Goal: Entertainment & Leisure: Consume media (video, audio)

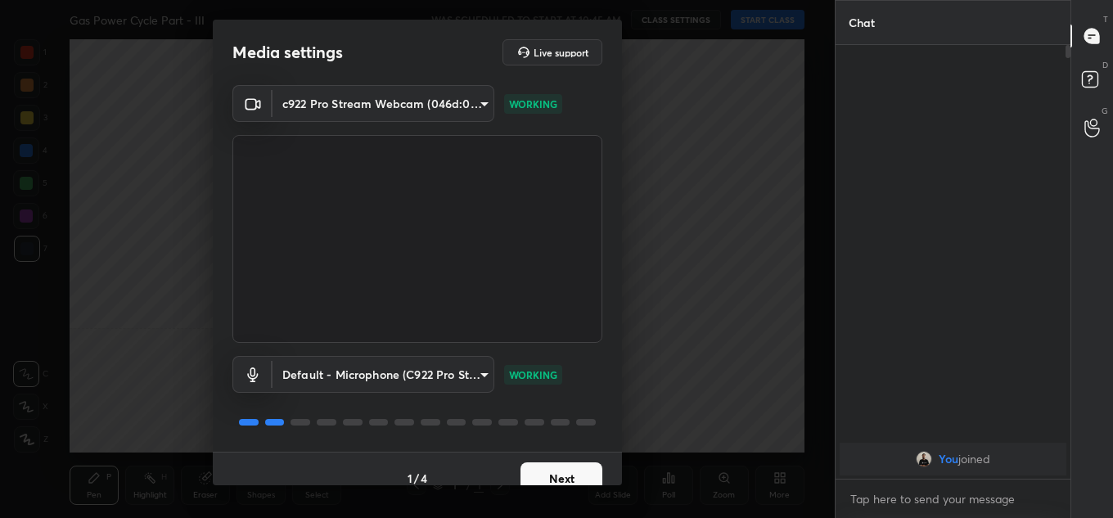
click at [583, 473] on button "Next" at bounding box center [561, 478] width 82 height 33
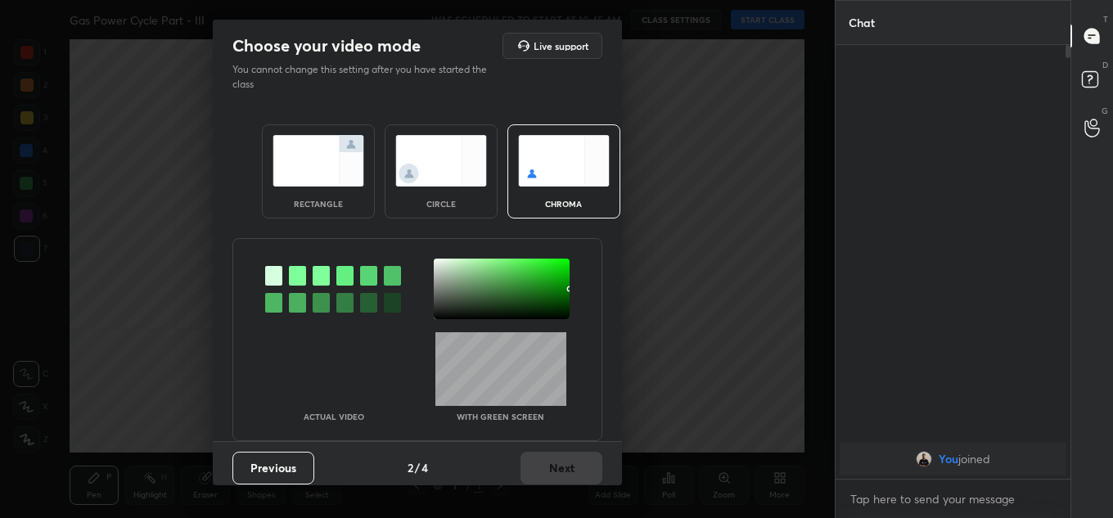
click at [333, 204] on div "rectangle" at bounding box center [318, 204] width 65 height 8
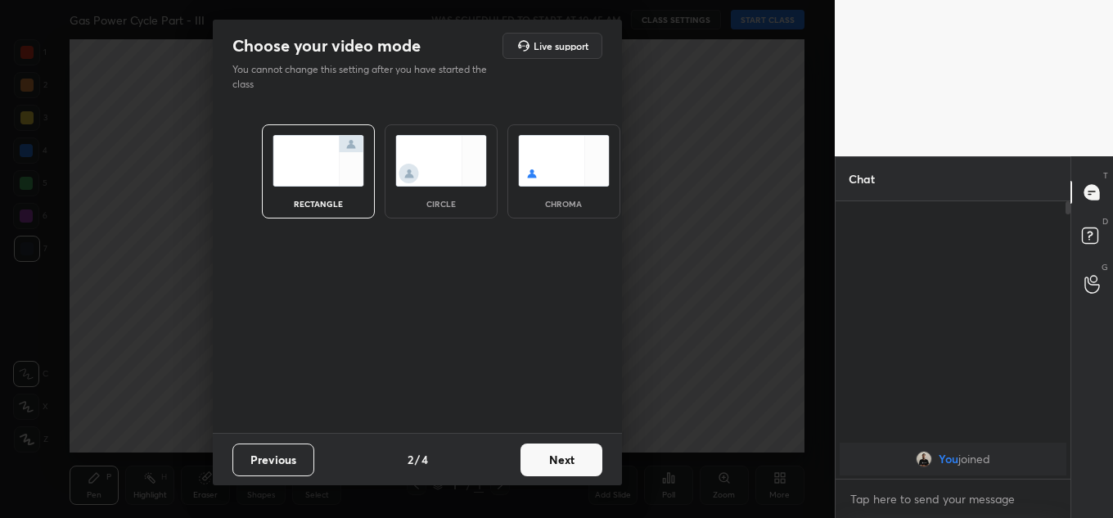
scroll to position [312, 230]
click at [574, 462] on button "Next" at bounding box center [561, 460] width 82 height 33
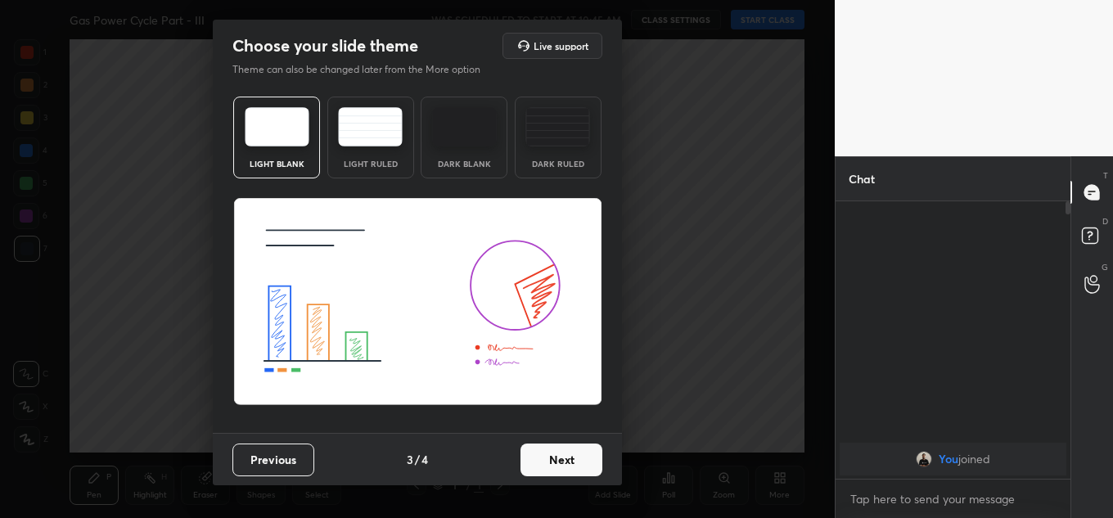
click at [574, 461] on button "Next" at bounding box center [561, 460] width 82 height 33
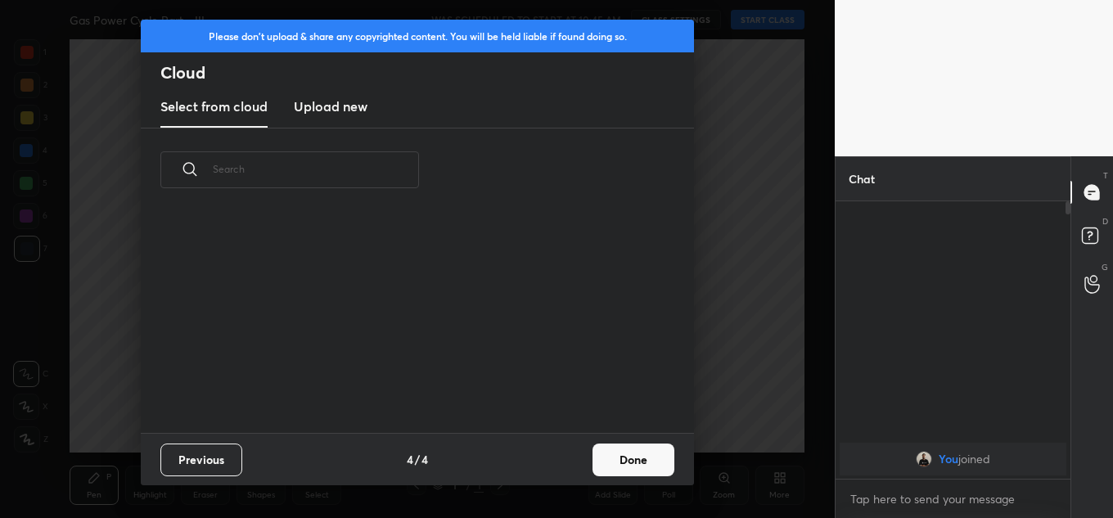
click at [647, 453] on button "Done" at bounding box center [633, 460] width 82 height 33
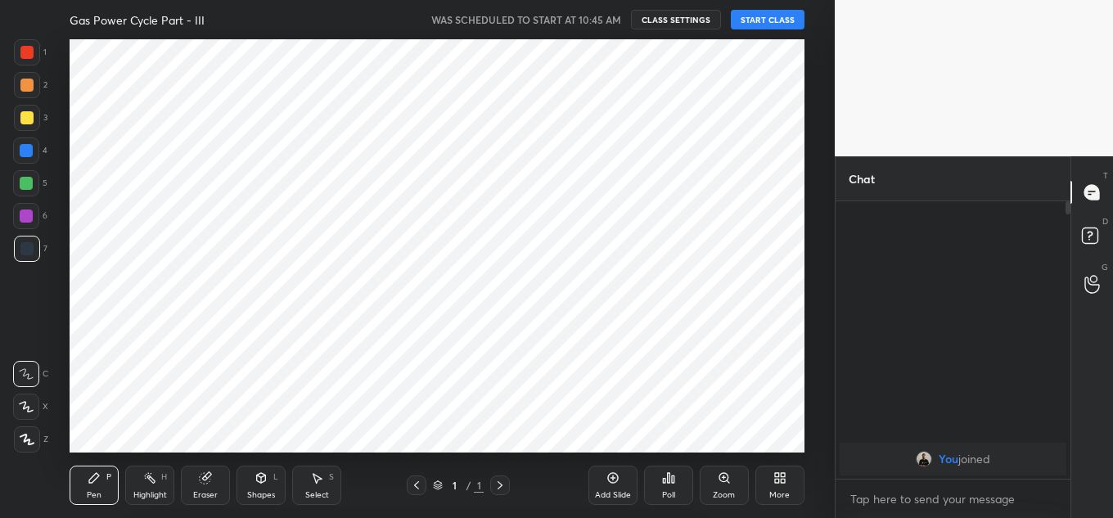
scroll to position [0, 0]
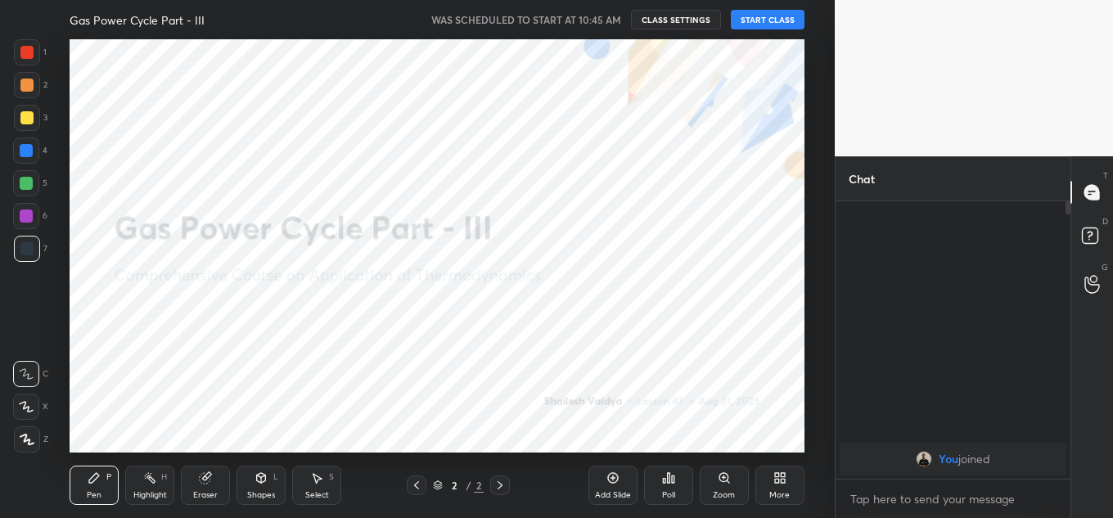
click at [768, 22] on button "START CLASS" at bounding box center [768, 20] width 74 height 20
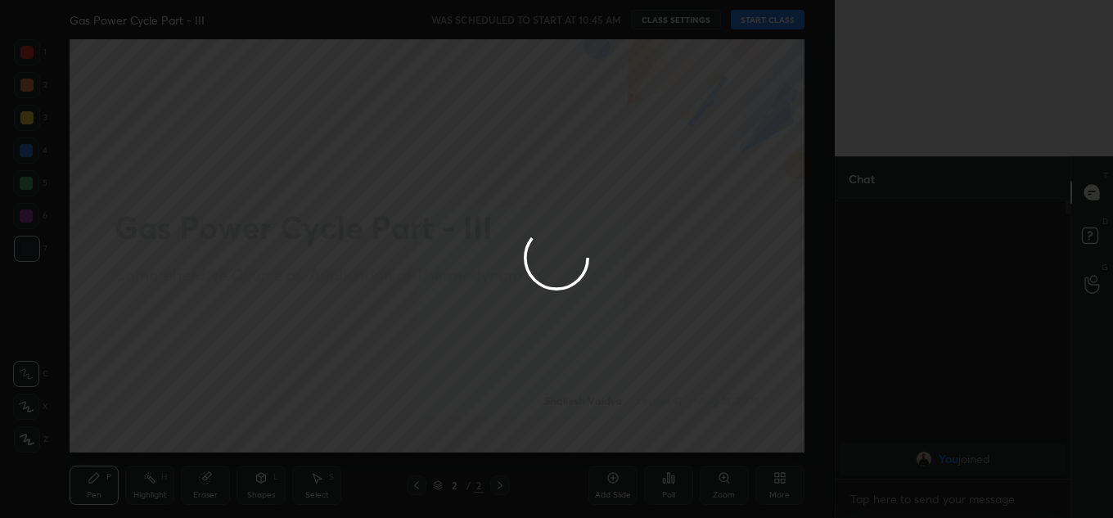
type textarea "x"
click at [583, 28] on div at bounding box center [556, 259] width 1113 height 518
click at [600, 19] on div at bounding box center [556, 259] width 1113 height 518
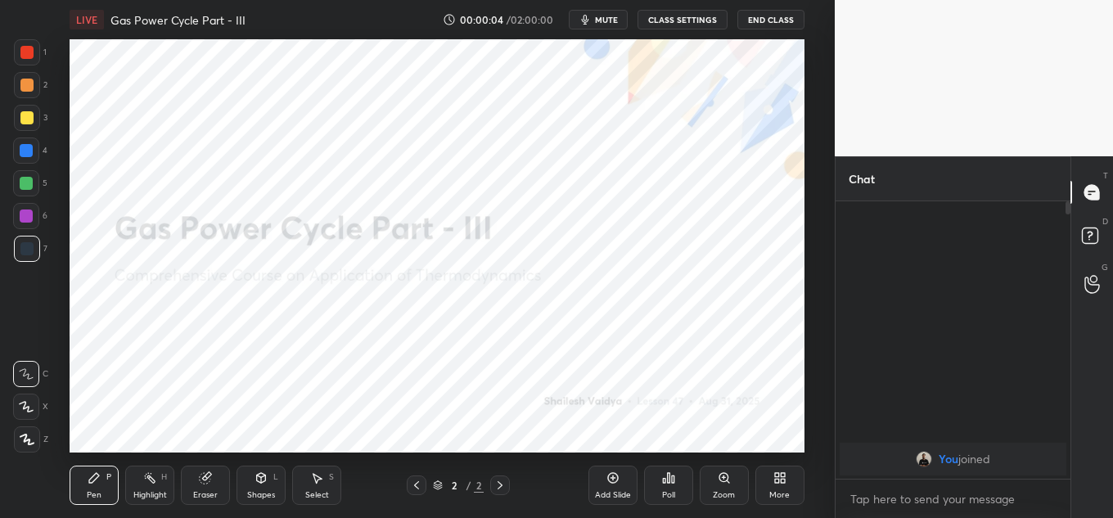
click at [603, 20] on span "mute" at bounding box center [606, 19] width 23 height 11
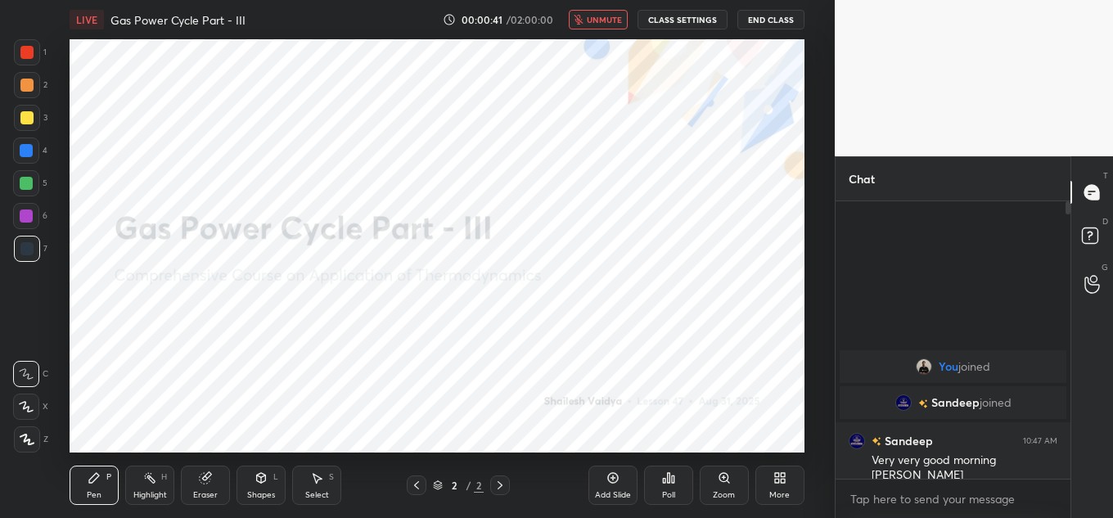
click at [630, 29] on div "00:00:41 / 02:00:00 unmute CLASS SETTINGS End Class" at bounding box center [624, 20] width 362 height 20
click at [595, 8] on div "LIVE Gas Power Cycle Part - III 00:00:41 / 02:00:00 unmute CLASS SETTINGS End C…" at bounding box center [437, 19] width 735 height 39
click at [592, 17] on span "unmute" at bounding box center [604, 19] width 35 height 11
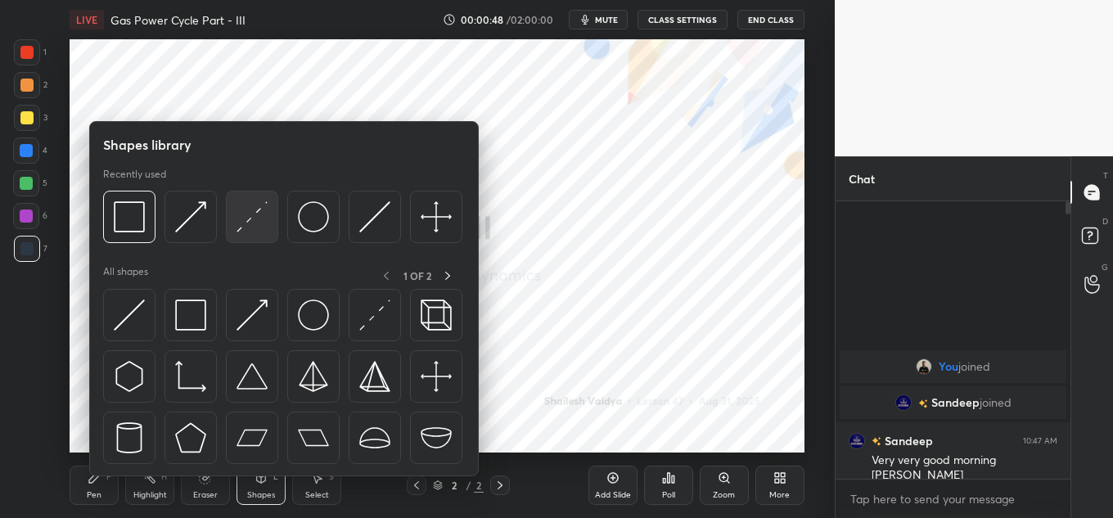
click at [245, 200] on div "Recently used" at bounding box center [282, 210] width 359 height 84
click at [359, 204] on div at bounding box center [375, 217] width 52 height 52
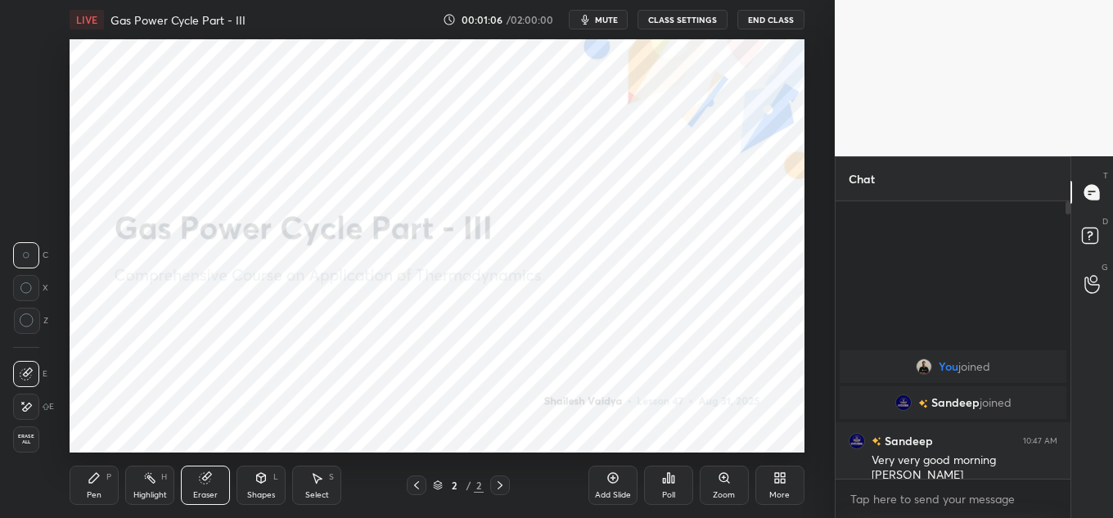
click at [777, 491] on div "More" at bounding box center [779, 495] width 20 height 8
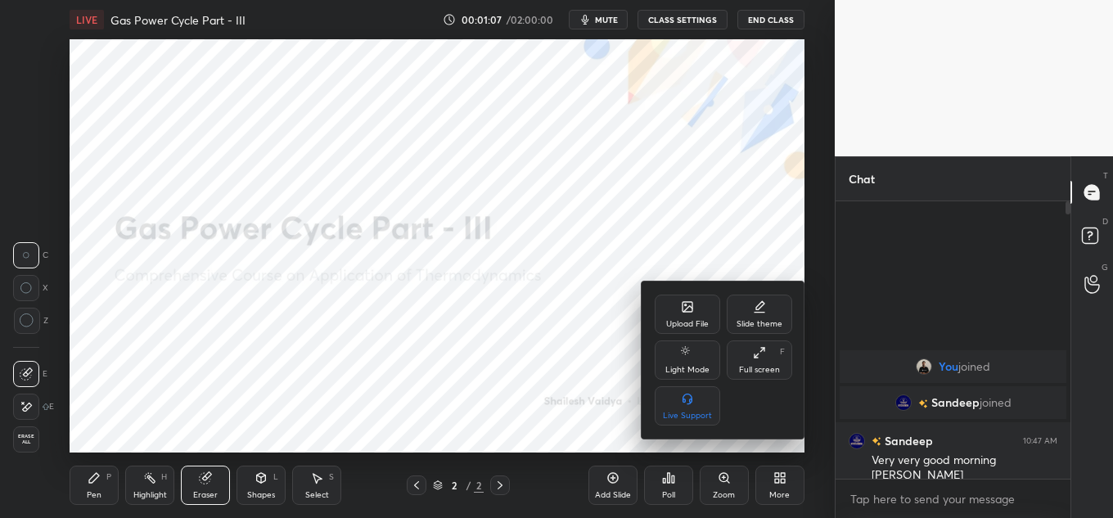
click at [683, 316] on div "Upload File" at bounding box center [687, 314] width 65 height 39
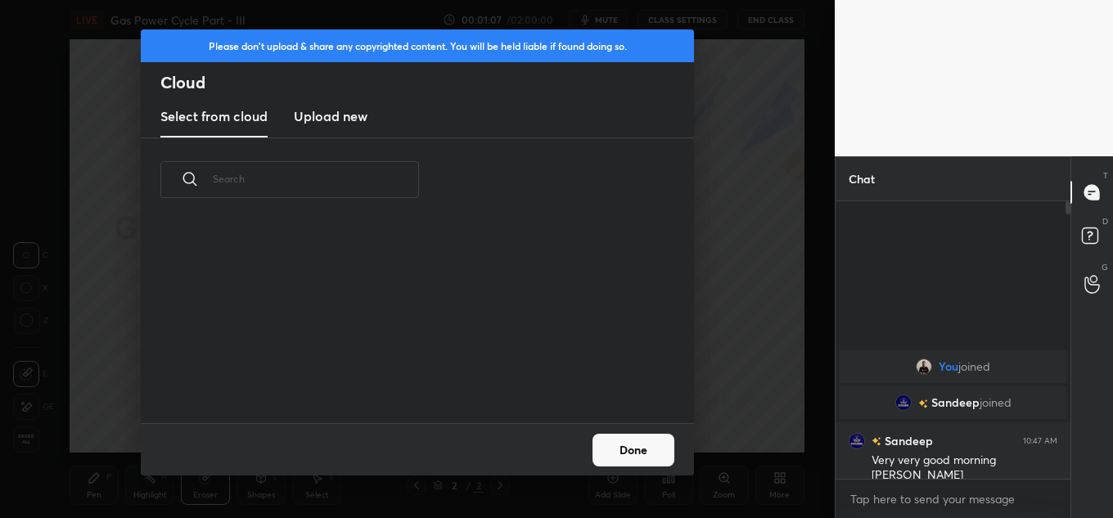
scroll to position [201, 525]
click at [308, 116] on h3 "Upload new" at bounding box center [331, 116] width 74 height 20
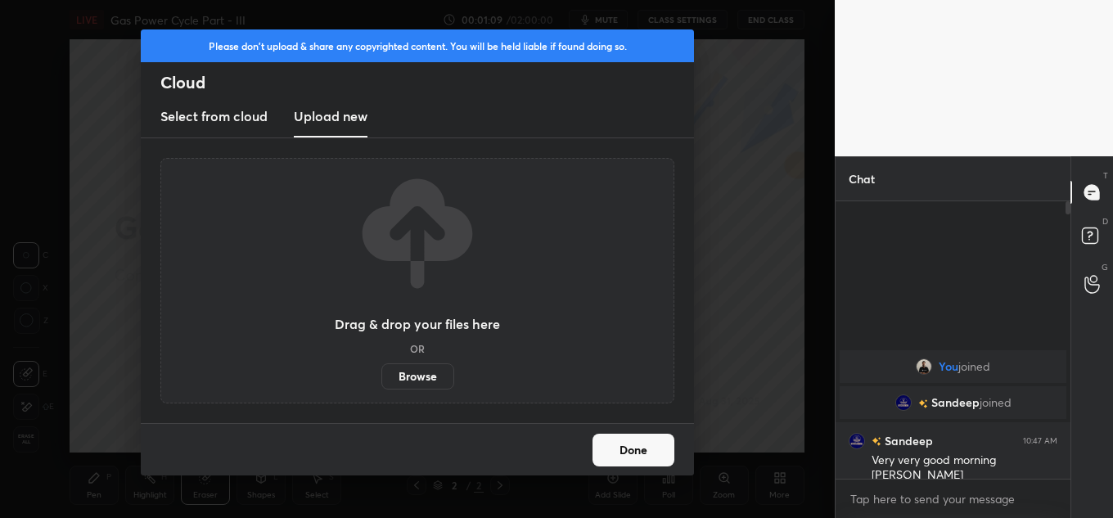
click at [413, 372] on label "Browse" at bounding box center [417, 376] width 73 height 26
click at [381, 372] on input "Browse" at bounding box center [381, 376] width 0 height 26
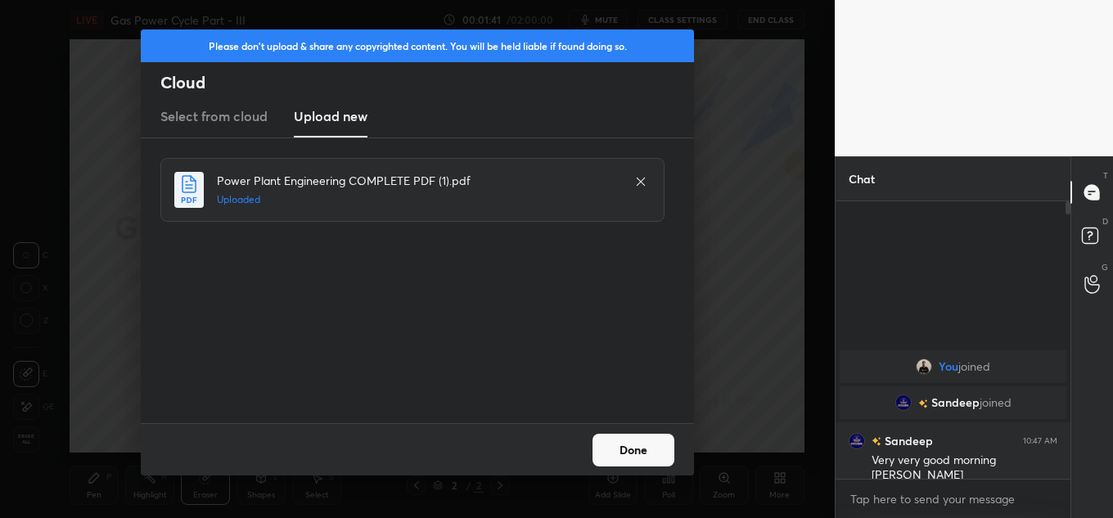
drag, startPoint x: 642, startPoint y: 439, endPoint x: 652, endPoint y: 428, distance: 15.1
click at [644, 440] on button "Done" at bounding box center [633, 450] width 82 height 33
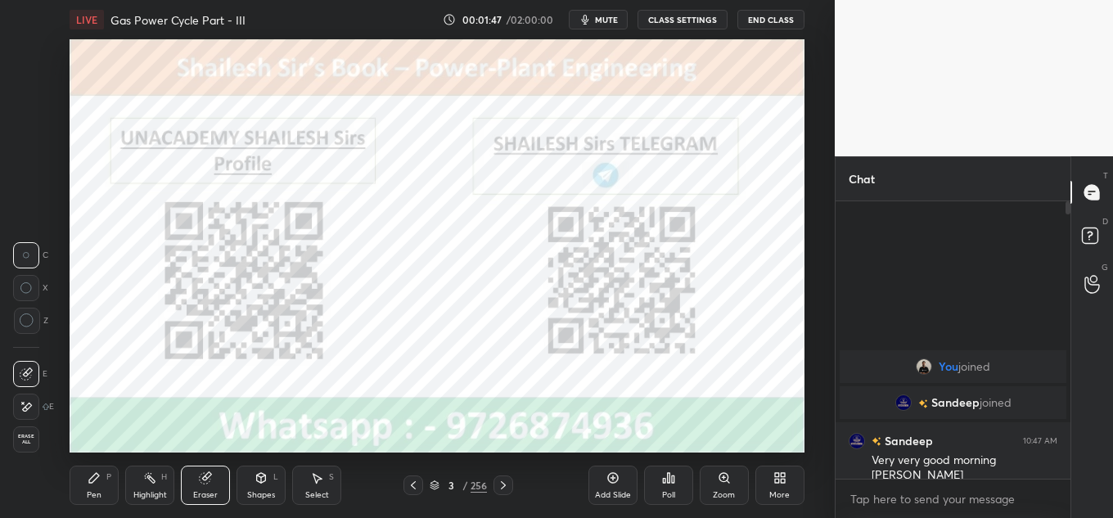
click at [437, 484] on icon at bounding box center [435, 485] width 10 height 10
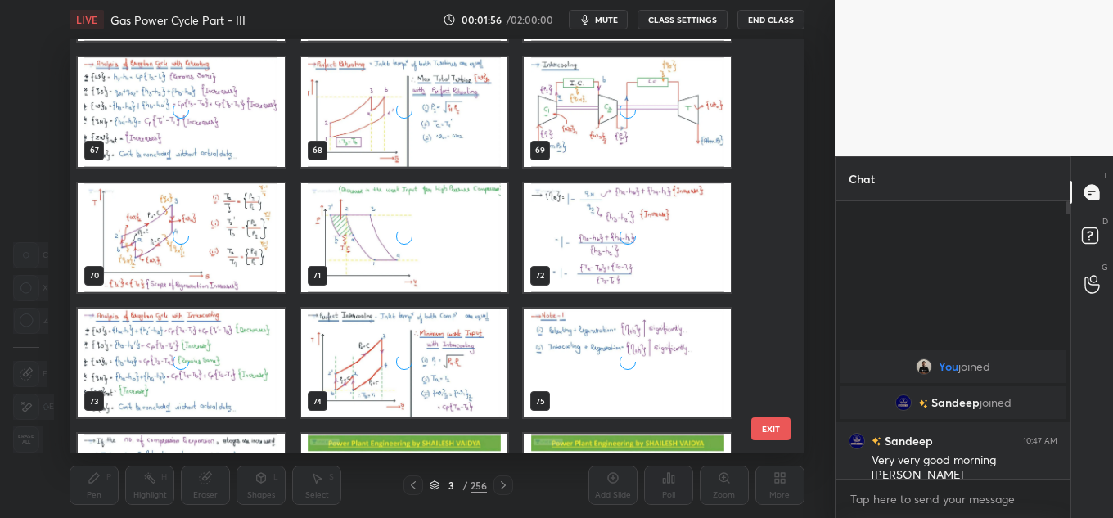
scroll to position [2777, 0]
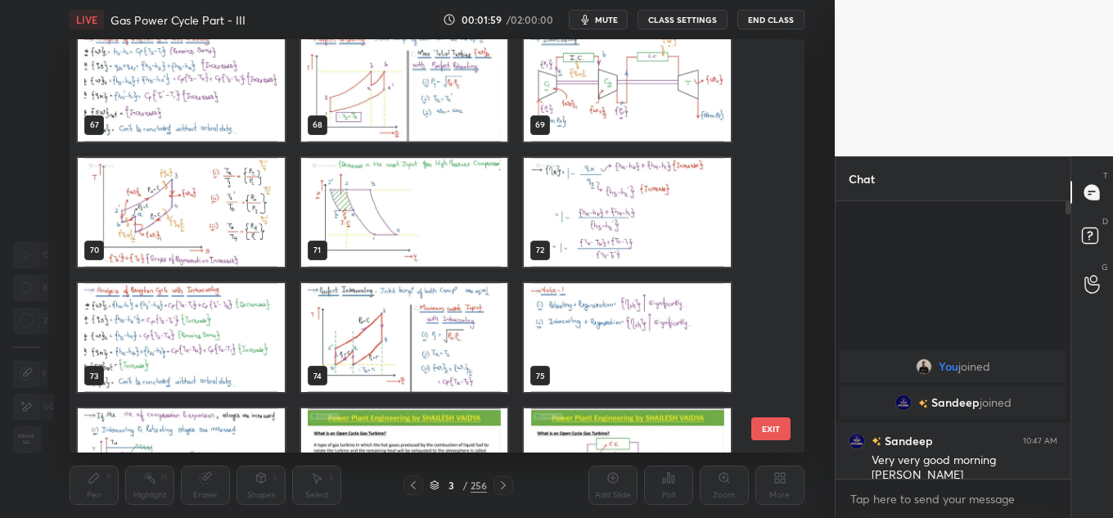
drag, startPoint x: 766, startPoint y: 155, endPoint x: 763, endPoint y: 164, distance: 9.3
click at [763, 166] on div "67 68 69 70 71 72 73 74 75 76 77 78 79 80 81" at bounding box center [423, 245] width 706 height 413
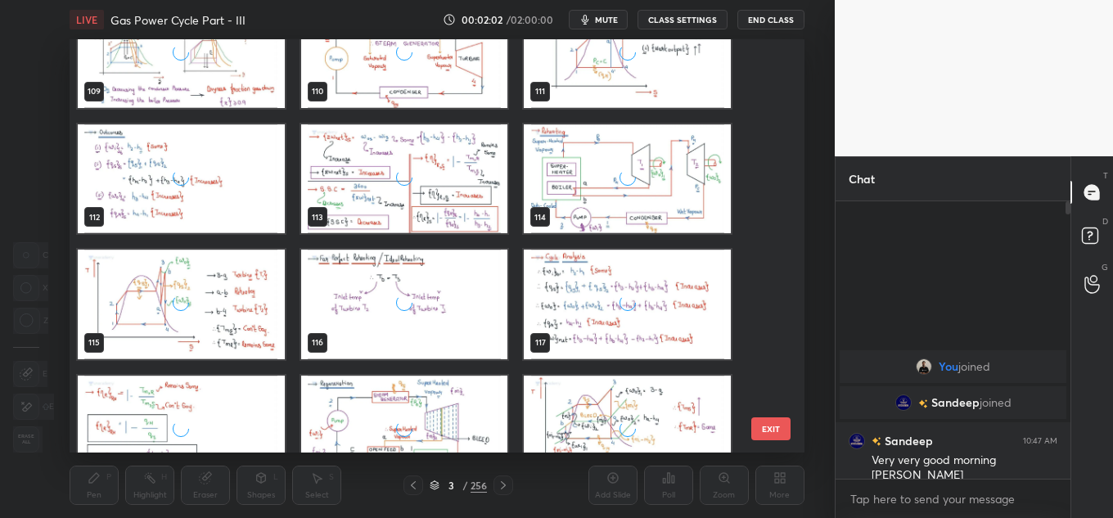
scroll to position [4750, 0]
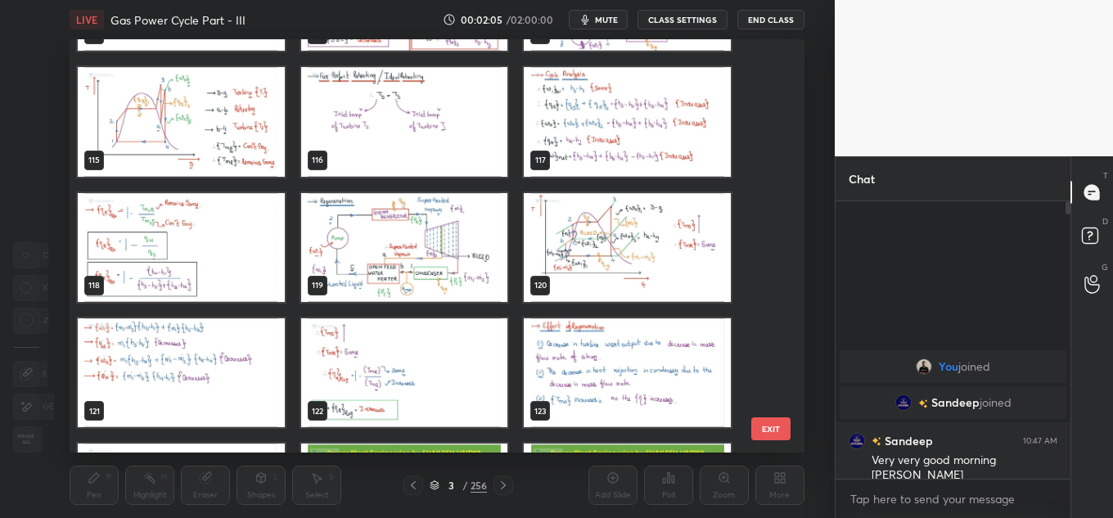
click at [768, 241] on div "112 113 114 115 116 117 118 119 120 121 122 123 124 125 126 127 128 129 EXIT" at bounding box center [437, 245] width 735 height 413
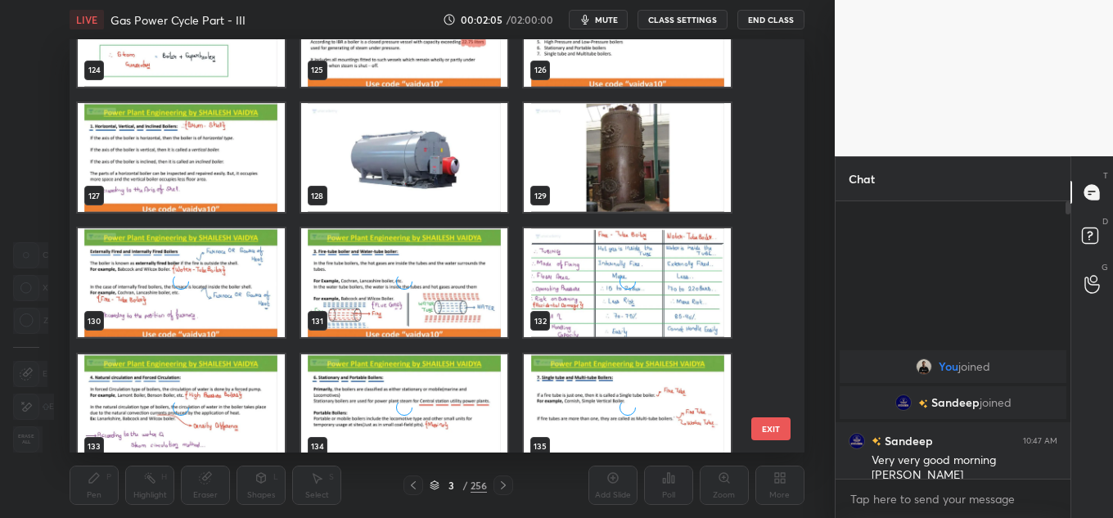
scroll to position [5268, 0]
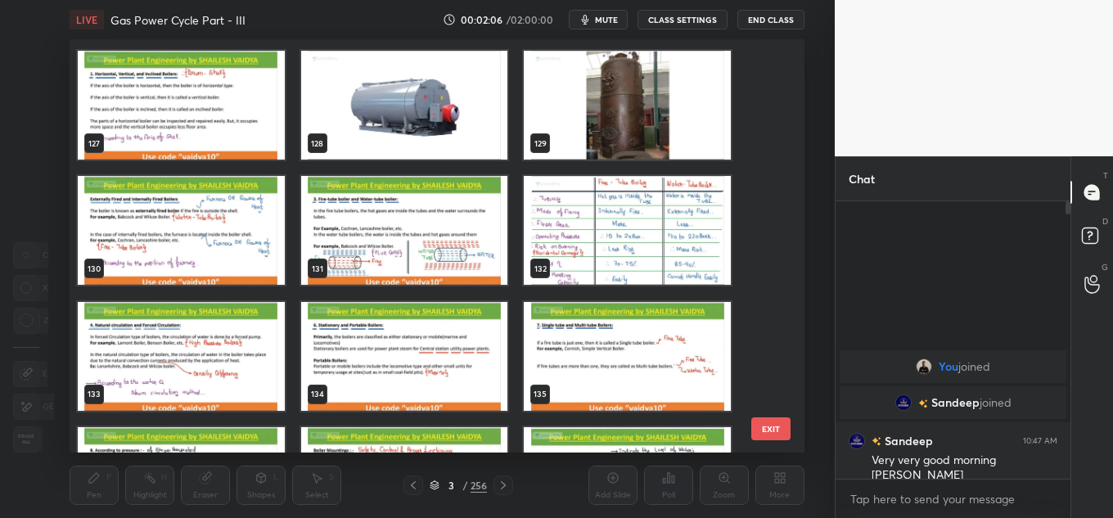
click at [435, 122] on img "grid" at bounding box center [404, 105] width 207 height 109
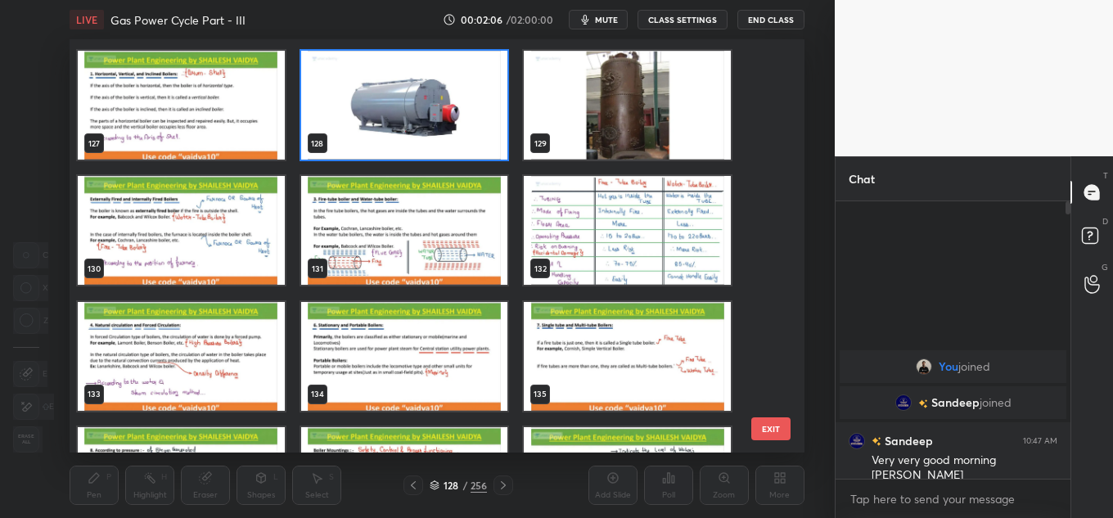
click at [435, 122] on img "grid" at bounding box center [404, 105] width 207 height 109
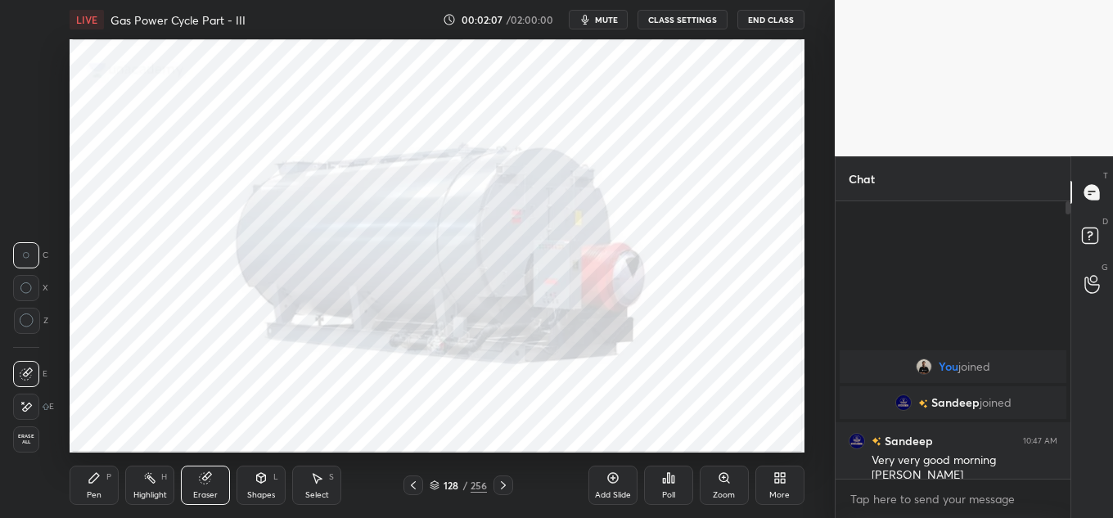
click at [435, 122] on img "grid" at bounding box center [404, 105] width 207 height 109
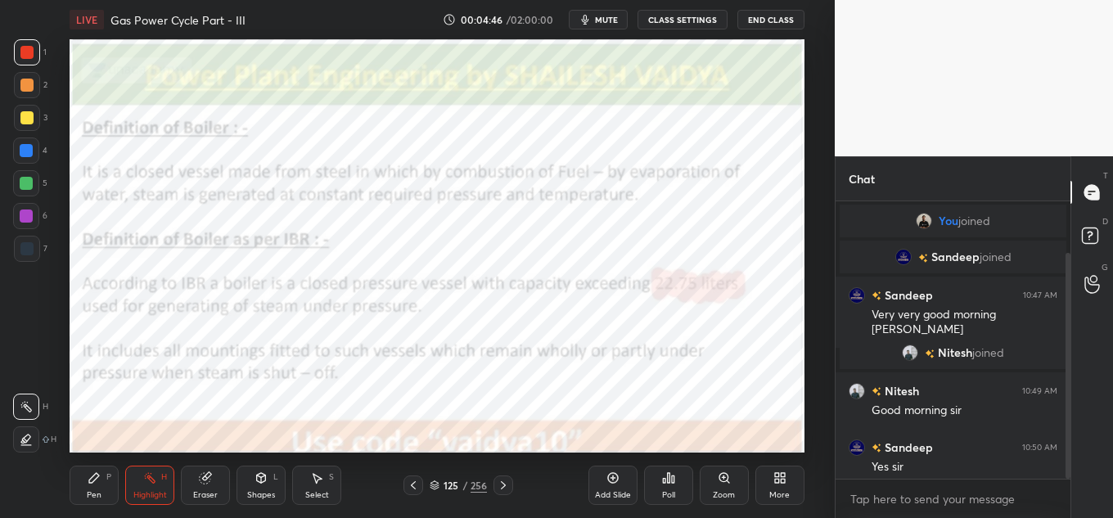
scroll to position [63, 0]
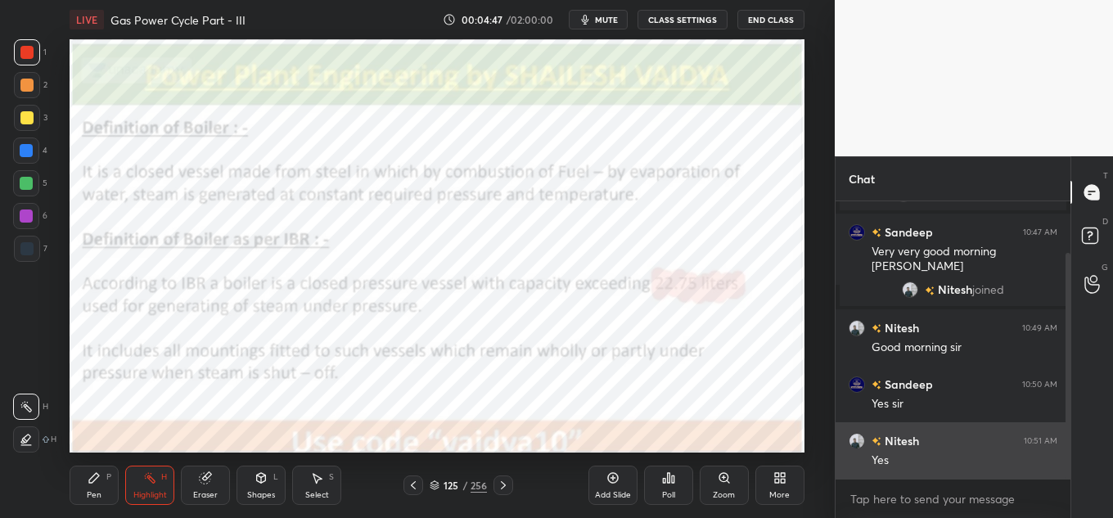
drag, startPoint x: 1066, startPoint y: 402, endPoint x: 1060, endPoint y: 440, distance: 39.0
click at [1060, 440] on div "You joined [PERSON_NAME] joined Sandeep 10:47 AM Very very good morning [PERSON…" at bounding box center [953, 339] width 235 height 277
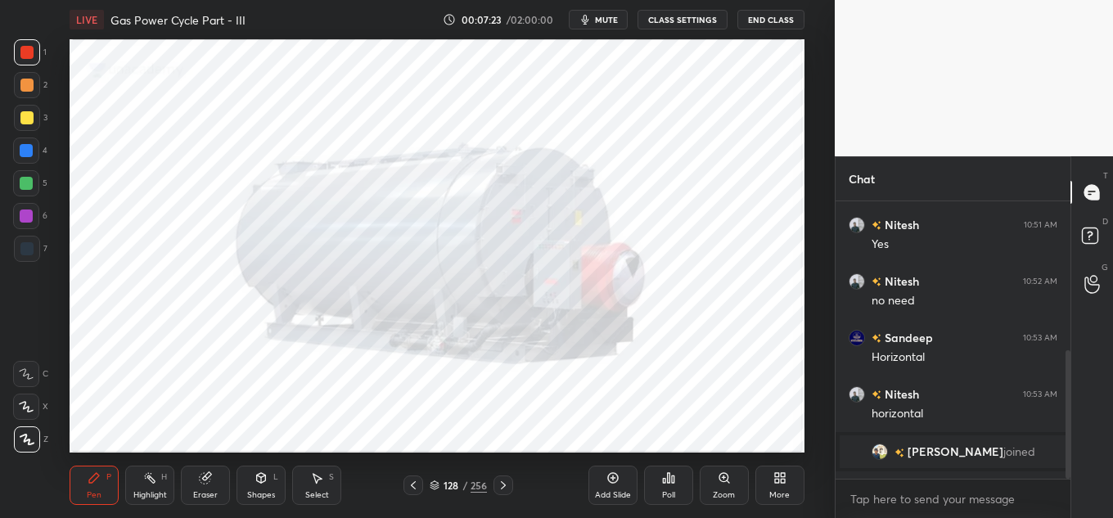
scroll to position [321, 0]
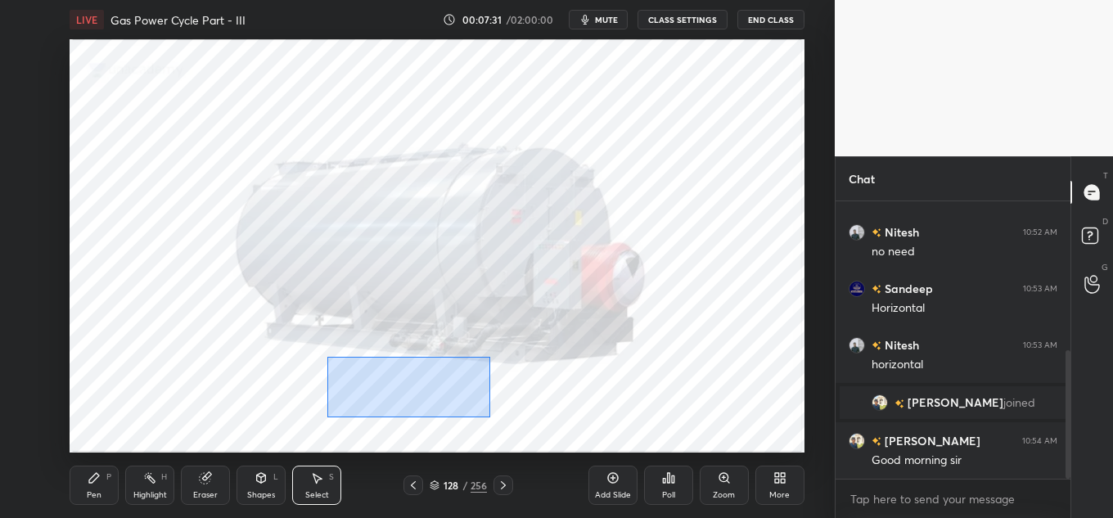
drag, startPoint x: 348, startPoint y: 381, endPoint x: 444, endPoint y: 390, distance: 97.0
click at [498, 414] on div "0 ° Undo Copy Duplicate Duplicate to new slide Delete" at bounding box center [437, 245] width 735 height 413
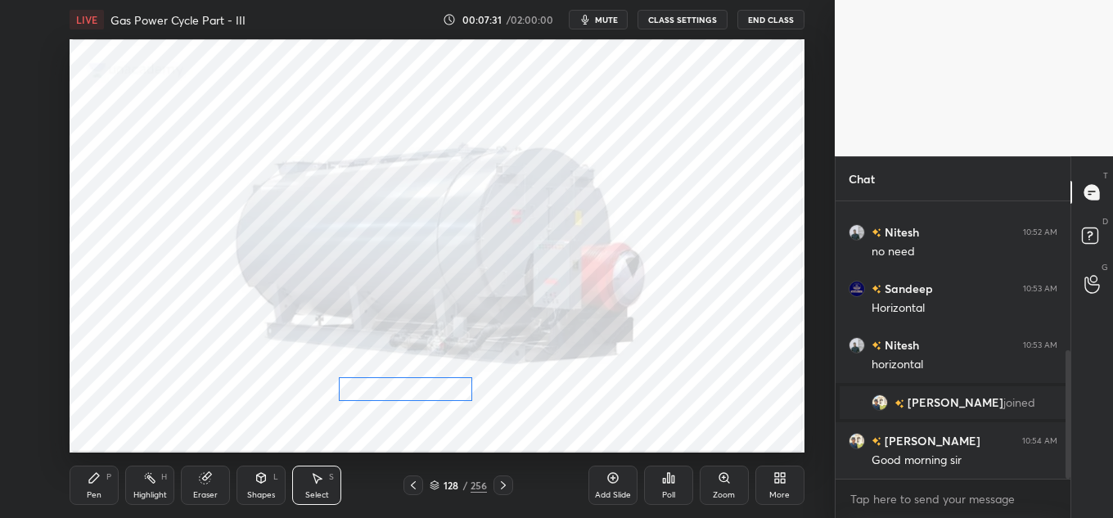
click at [431, 389] on div "0 ° Undo Copy Duplicate Duplicate to new slide Delete" at bounding box center [437, 245] width 735 height 413
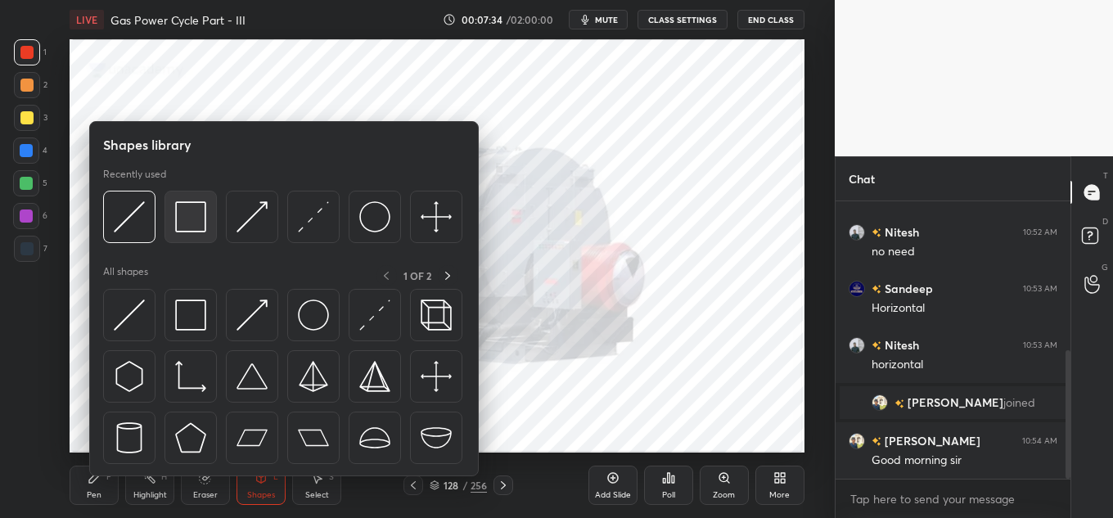
click at [206, 215] on div at bounding box center [190, 217] width 52 height 52
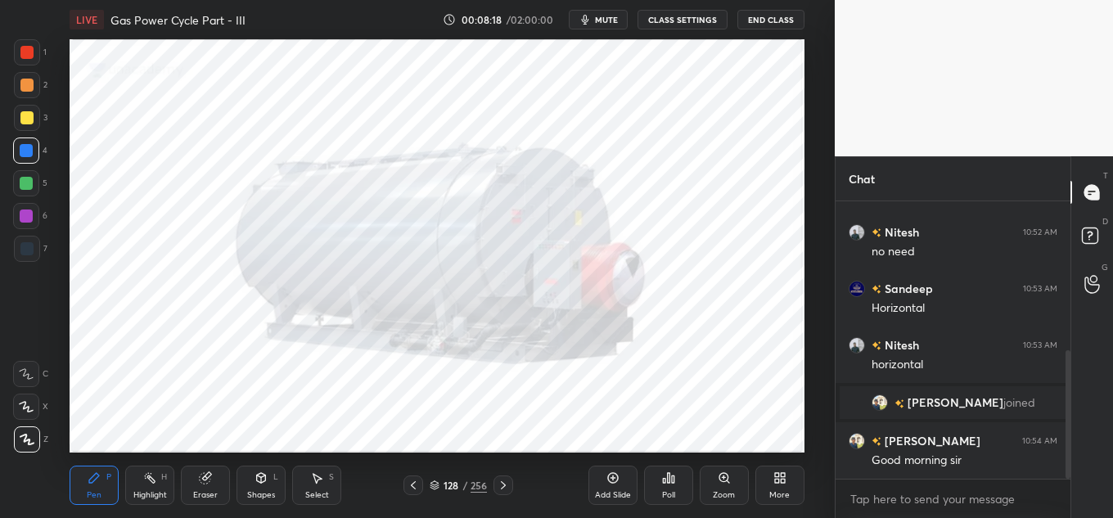
click at [598, 24] on span "mute" at bounding box center [606, 19] width 23 height 11
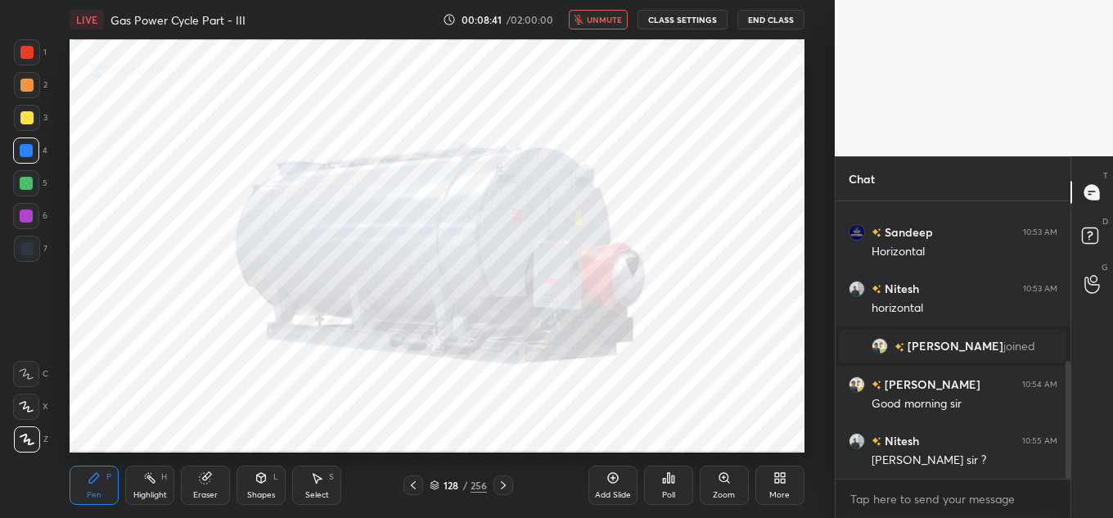
click at [613, 9] on div "LIVE Gas Power Cycle Part - III 00:08:41 / 02:00:00 unmute CLASS SETTINGS End C…" at bounding box center [437, 19] width 735 height 39
click at [614, 9] on div "LIVE Gas Power Cycle Part - III 00:08:42 / 02:00:00 unmute CLASS SETTINGS End C…" at bounding box center [437, 19] width 735 height 39
click at [614, 11] on div "LIVE Gas Power Cycle Part - III 00:08:42 / 02:00:00 unmute CLASS SETTINGS End C…" at bounding box center [437, 19] width 735 height 39
click at [617, 21] on span "unmute" at bounding box center [604, 19] width 35 height 11
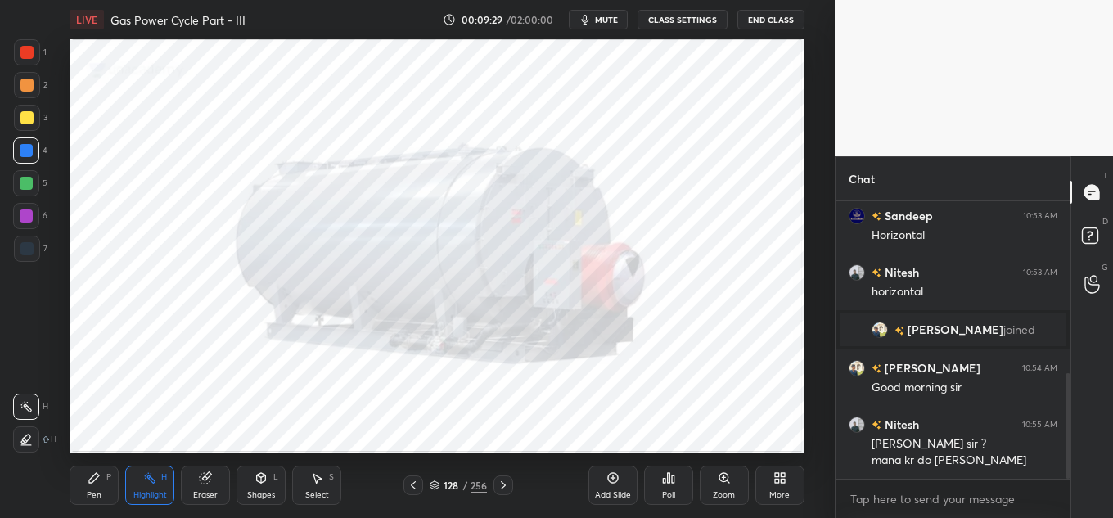
click at [618, 20] on span "mute" at bounding box center [606, 19] width 23 height 11
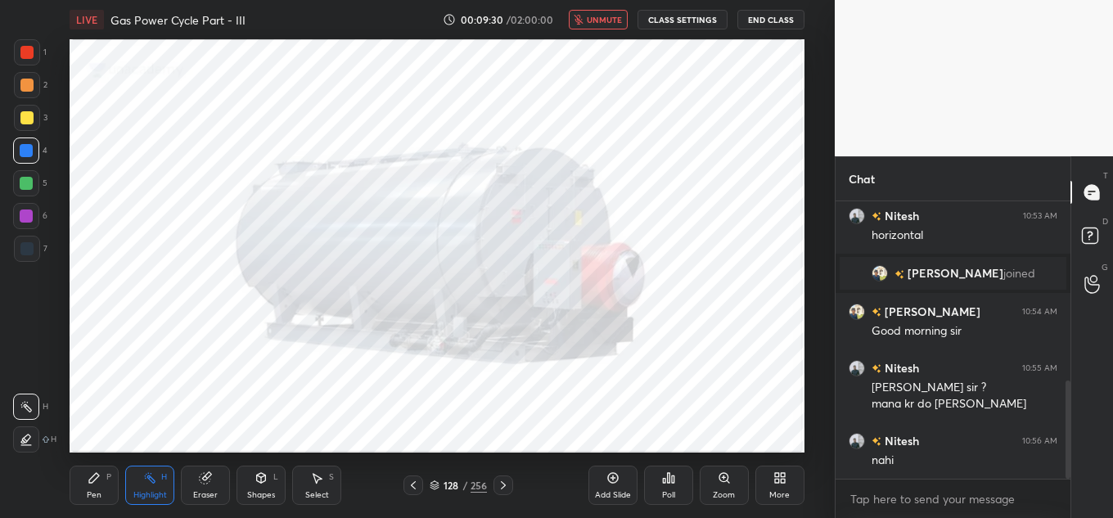
scroll to position [507, 0]
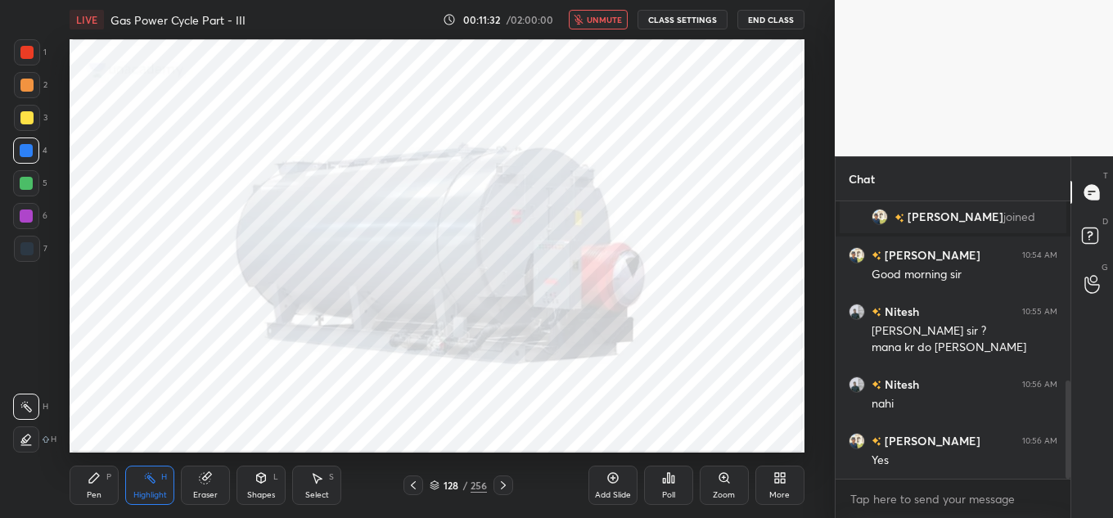
click at [606, 14] on span "unmute" at bounding box center [604, 19] width 35 height 11
click at [606, 23] on span "mute" at bounding box center [606, 19] width 23 height 11
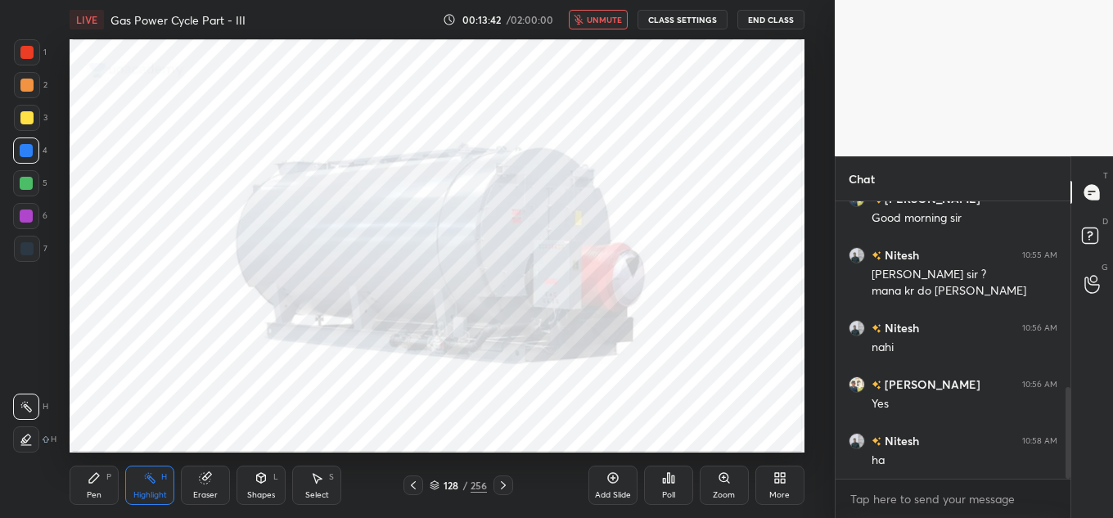
click at [672, 27] on div "LIVE Gas Power Cycle Part - III 00:13:42 / 02:00:00 unmute CLASS SETTINGS End C…" at bounding box center [437, 19] width 735 height 39
click at [680, 16] on button "CLASS SETTINGS" at bounding box center [682, 20] width 90 height 20
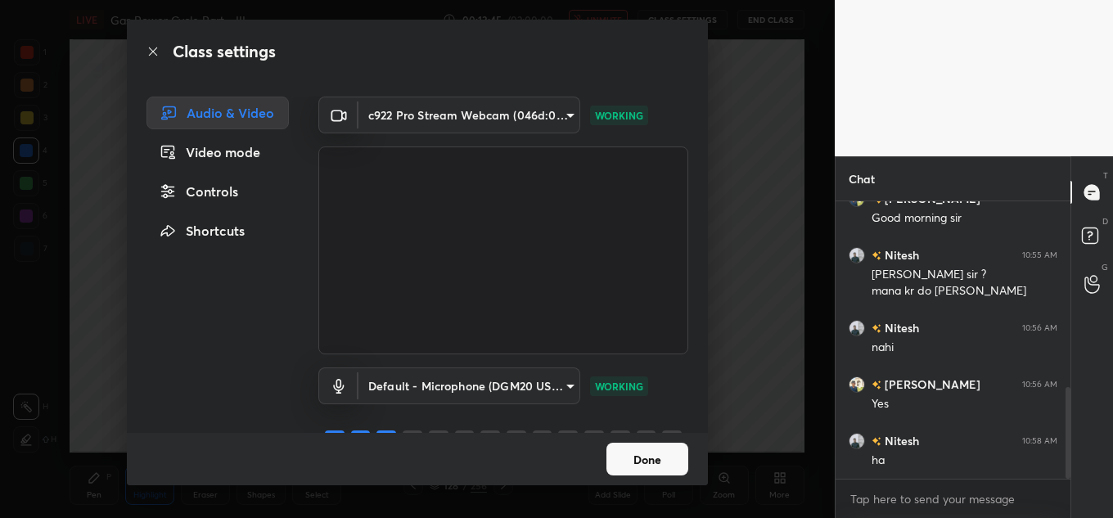
drag, startPoint x: 709, startPoint y: 376, endPoint x: 702, endPoint y: 404, distance: 28.6
click at [702, 404] on div "Class settings Audio & Video Video mode Controls Shortcuts c922 Pro Stream Webc…" at bounding box center [417, 259] width 835 height 518
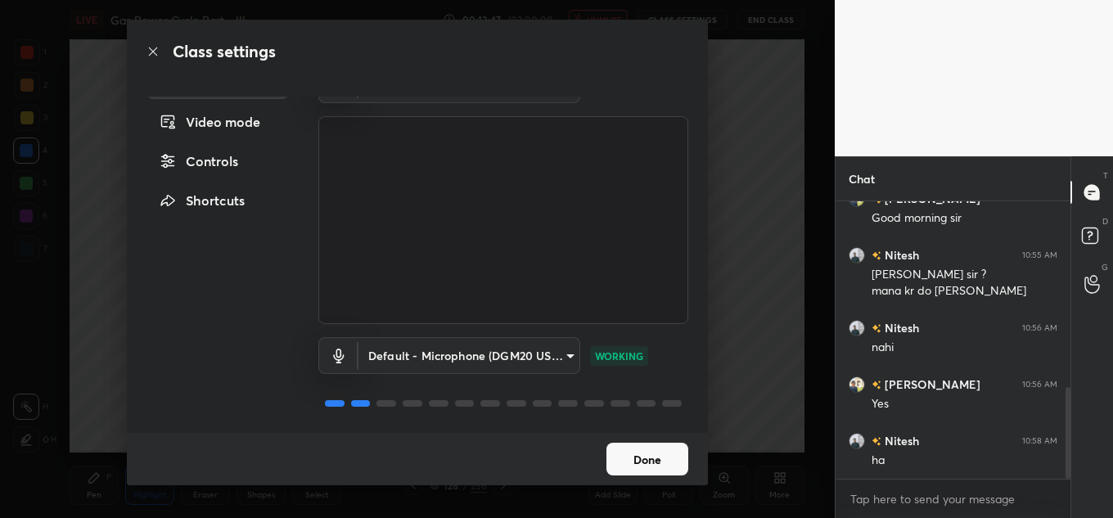
click at [552, 356] on body "1 2 3 4 5 6 7 C X Z C X Z E E Erase all H H LIVE Gas Power Cycle Part - III 00:…" at bounding box center [556, 259] width 1113 height 518
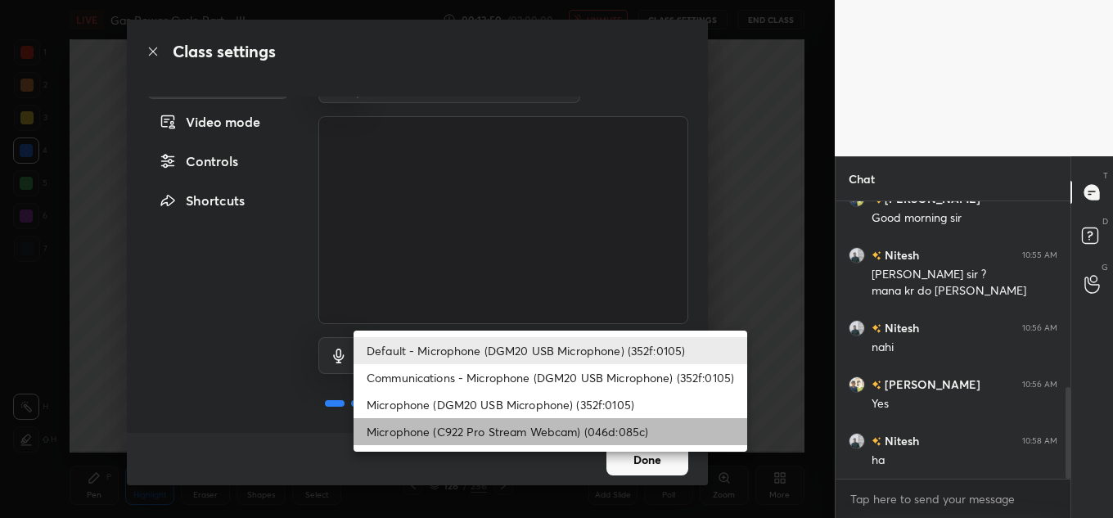
click at [523, 429] on li "Microphone (C922 Pro Stream Webcam) (046d:085c)" at bounding box center [551, 431] width 394 height 27
type input "920470165c5d87058614ff4c0a54d7f65e8fa370e29e6580d4b8eb02a10c6fc4"
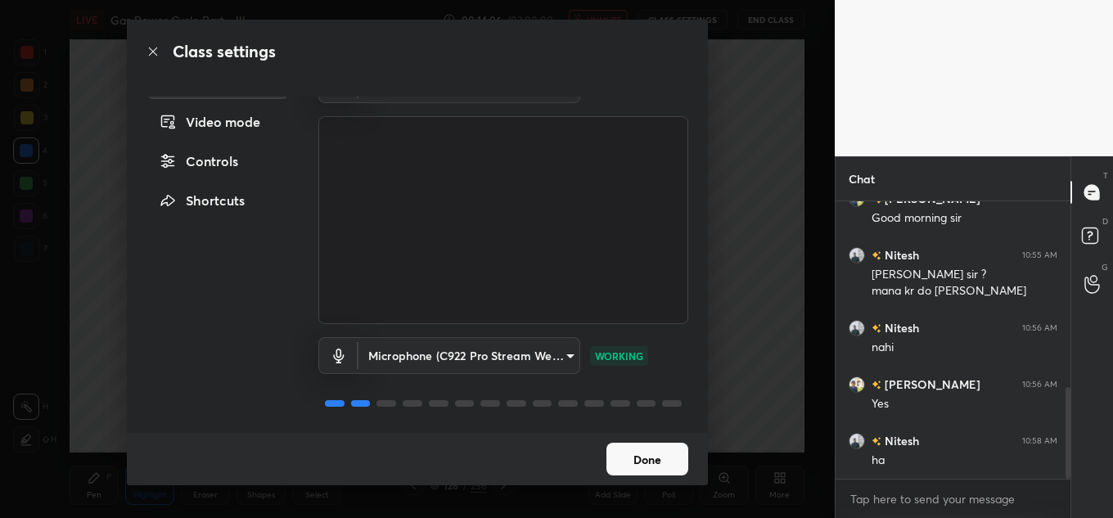
click at [670, 451] on button "Done" at bounding box center [647, 459] width 82 height 33
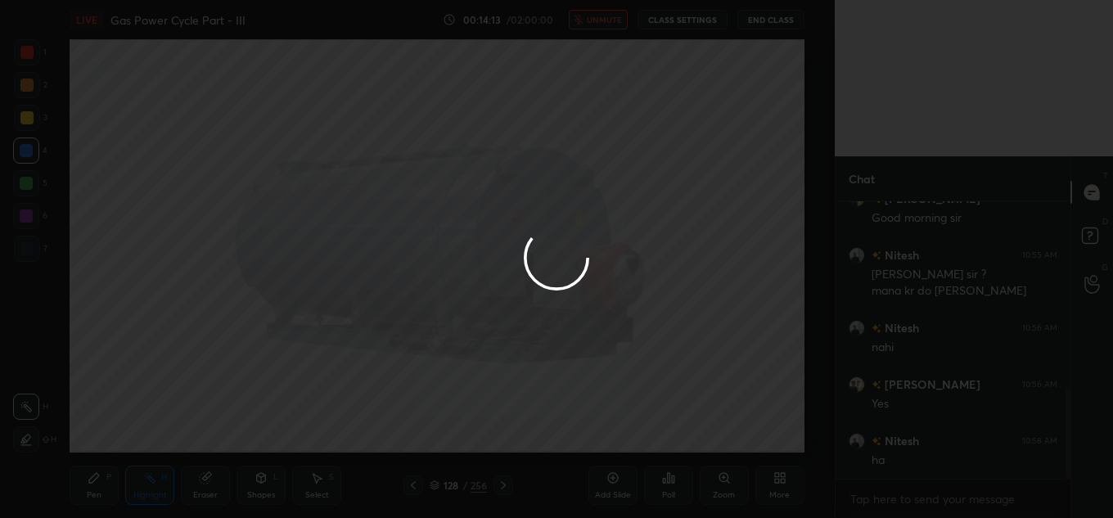
click at [689, 20] on button "CLASS SETTINGS" at bounding box center [682, 20] width 90 height 20
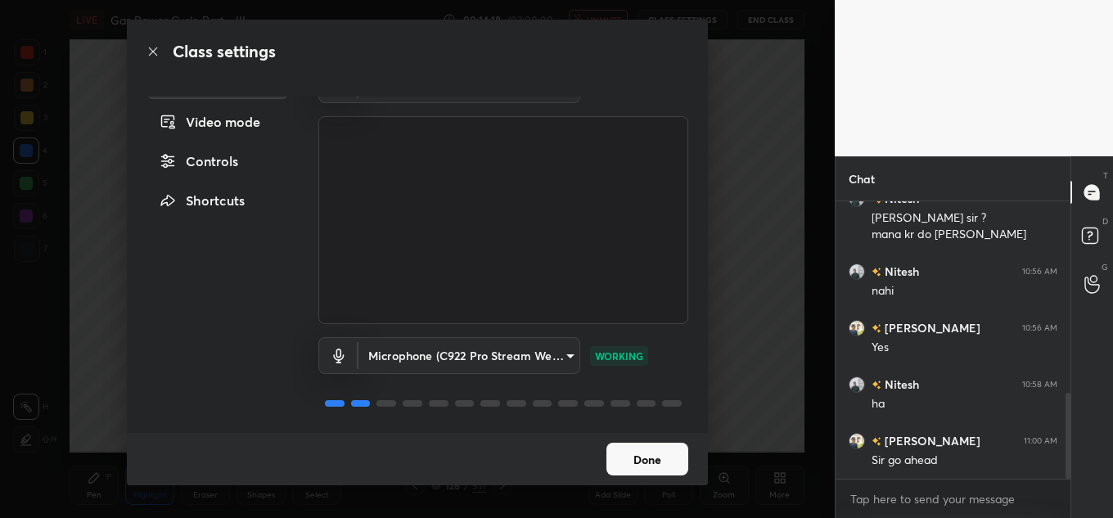
click at [655, 456] on button "Done" at bounding box center [647, 459] width 82 height 33
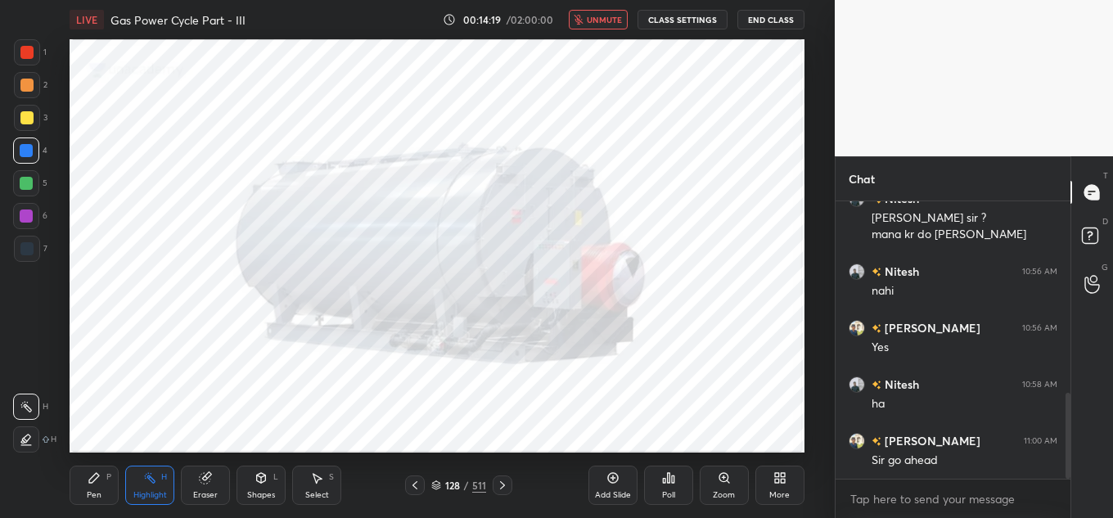
click at [610, 19] on span "unmute" at bounding box center [604, 19] width 35 height 11
click at [594, 19] on button "mute" at bounding box center [598, 20] width 59 height 20
click at [613, 20] on span "unmute" at bounding box center [604, 19] width 35 height 11
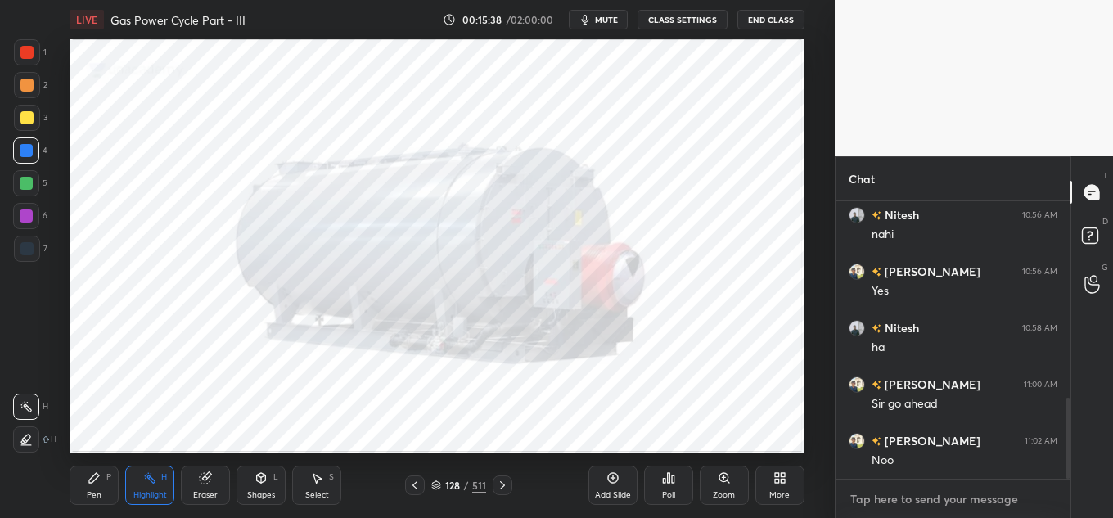
type textarea "x"
click at [858, 494] on textarea at bounding box center [953, 499] width 209 height 26
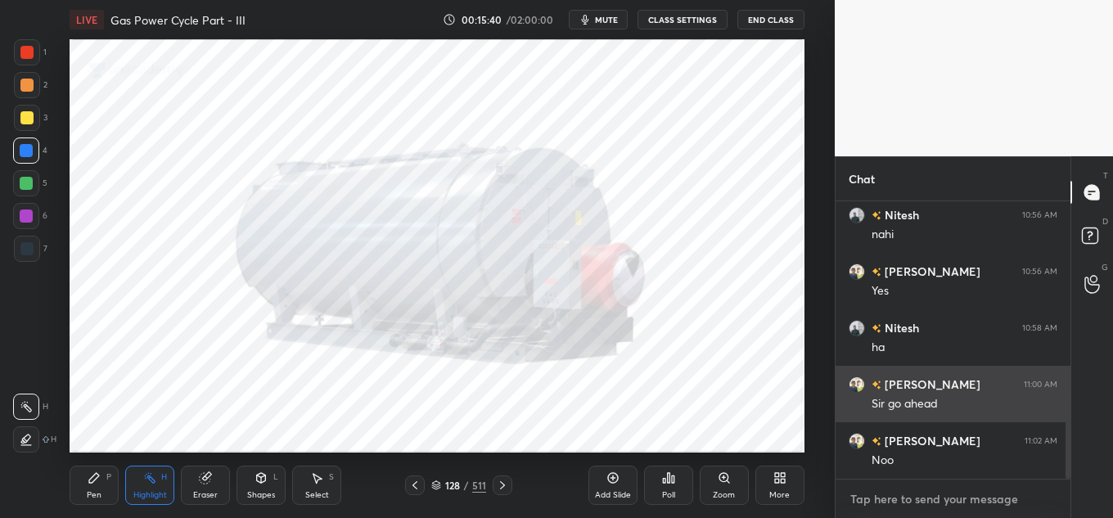
scroll to position [692, 0]
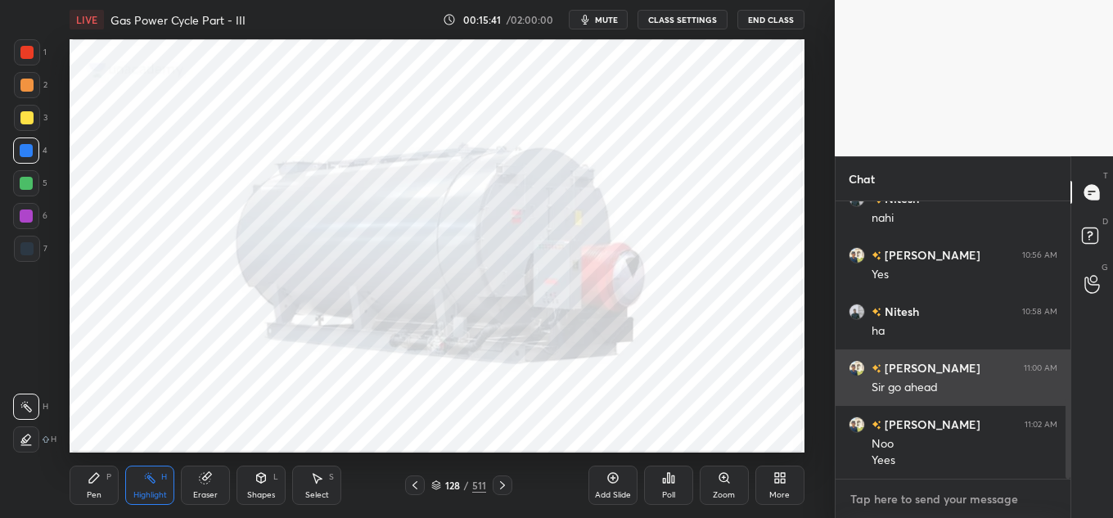
type textarea "M"
type textarea "x"
type textarea "M"
type textarea "x"
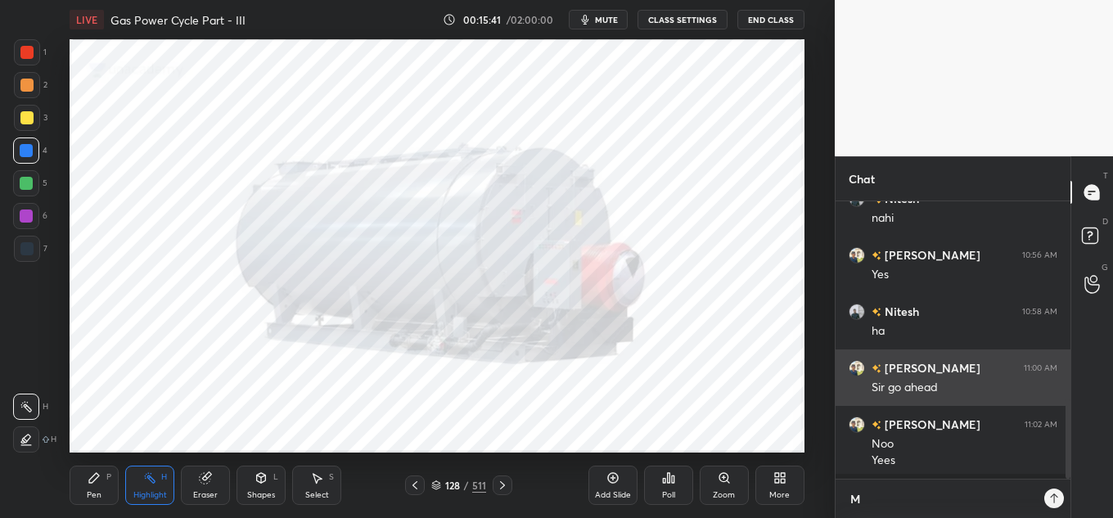
scroll to position [312, 230]
type textarea "M i"
type textarea "x"
type textarea "M i"
type textarea "x"
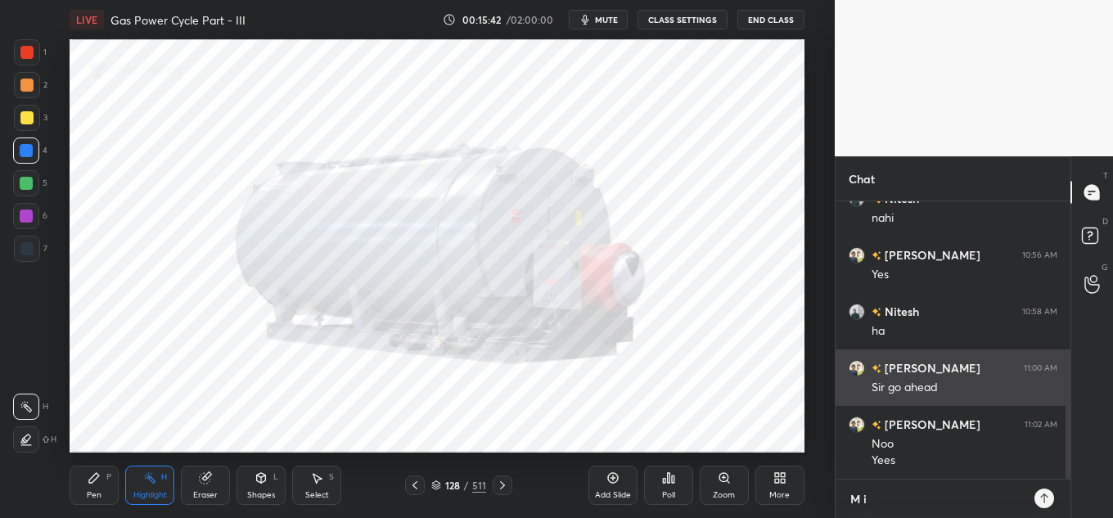
type textarea "M i"
type textarea "x"
type textarea "M"
type textarea "x"
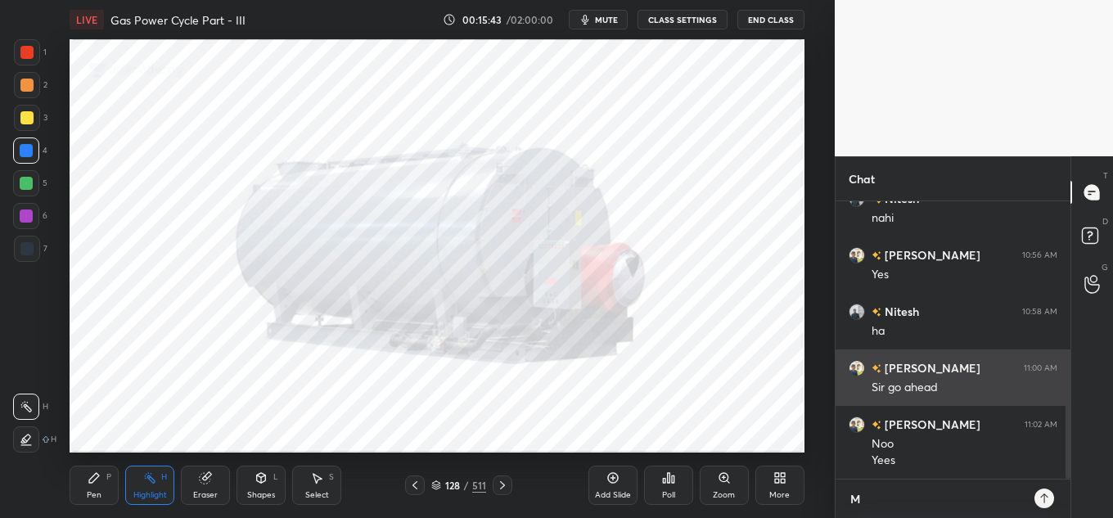
type textarea "M"
type textarea "x"
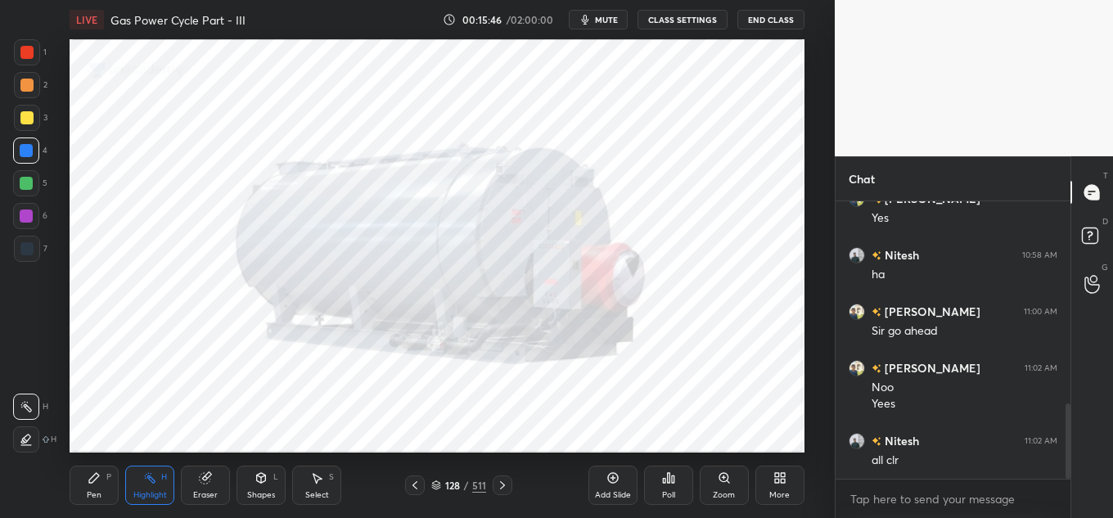
type textarea "x"
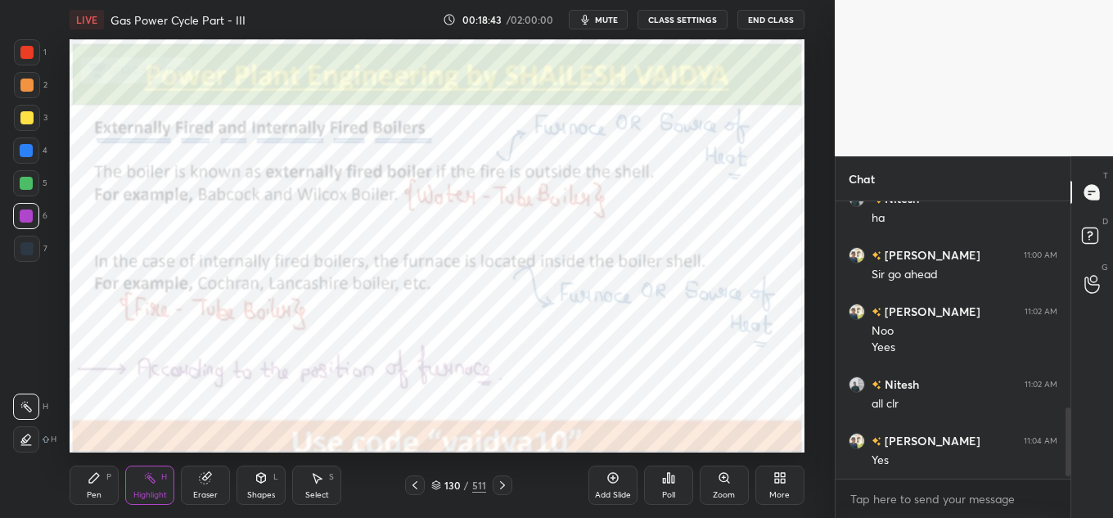
scroll to position [862, 0]
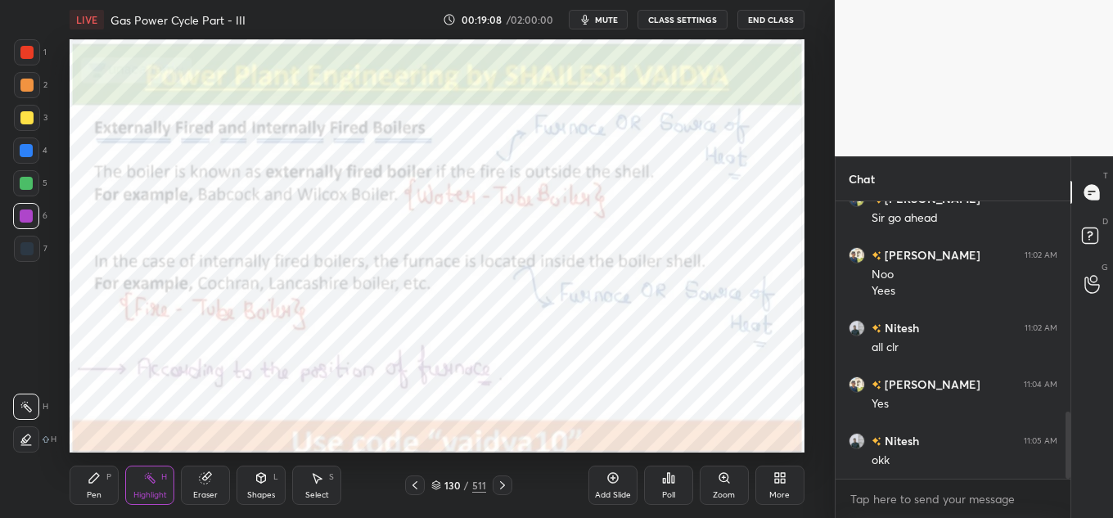
click at [29, 46] on div at bounding box center [26, 52] width 13 height 13
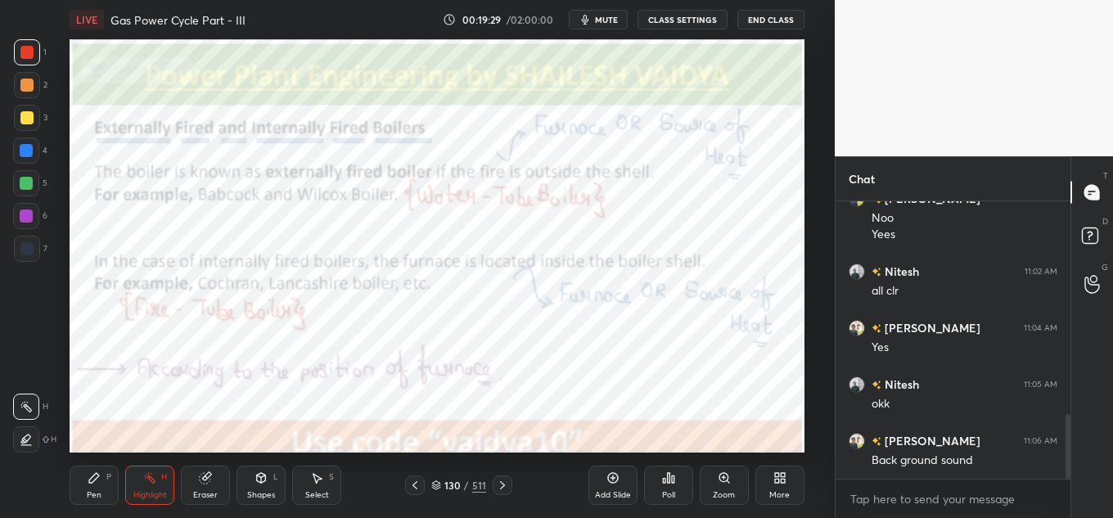
click at [611, 22] on span "mute" at bounding box center [606, 19] width 23 height 11
click at [663, 21] on button "CLASS SETTINGS" at bounding box center [682, 20] width 90 height 20
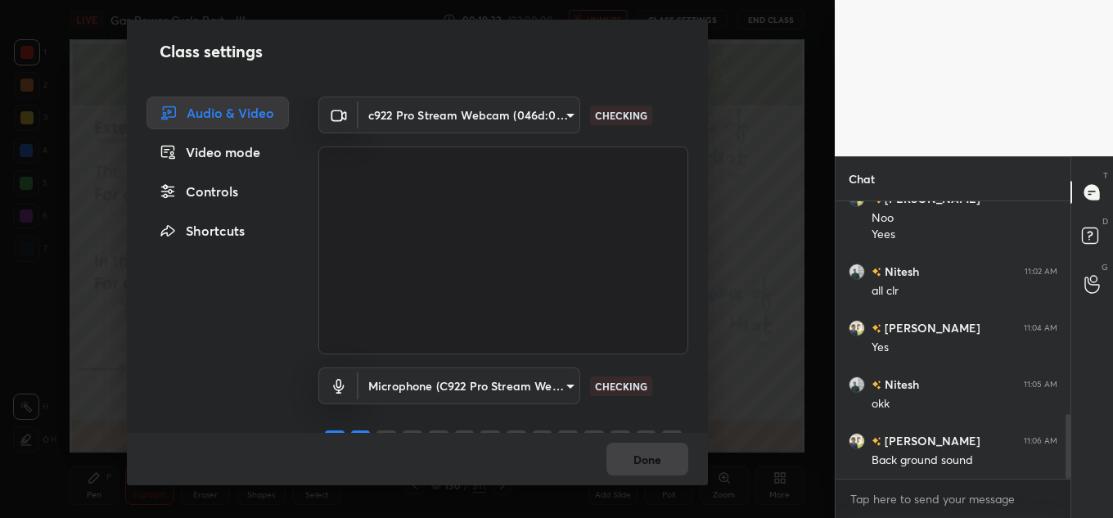
click at [486, 120] on body "1 2 3 4 5 6 7 C X Z C X Z E E Erase all H H LIVE Gas Power Cycle Part - III 00:…" at bounding box center [556, 259] width 1113 height 518
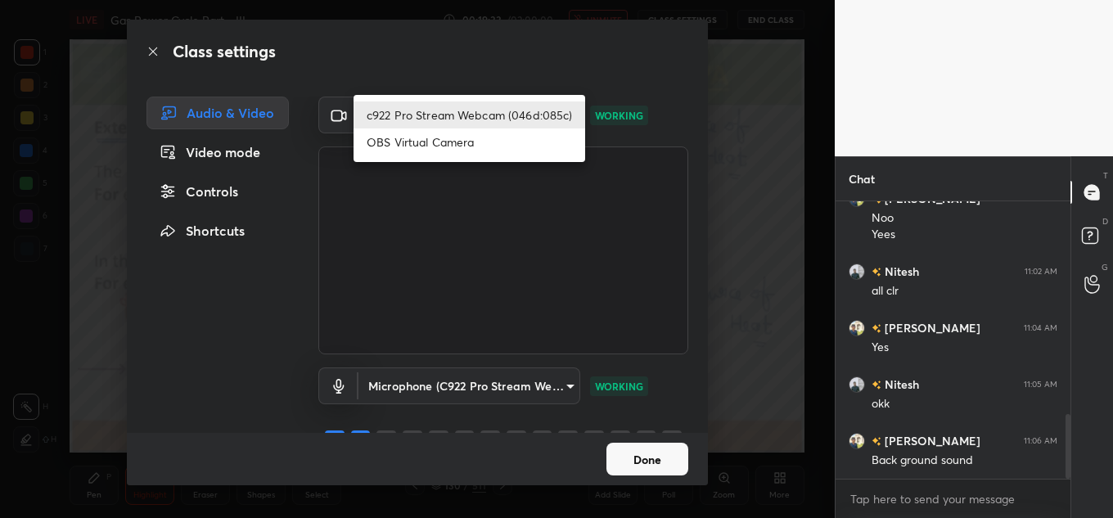
click at [516, 394] on div at bounding box center [556, 259] width 1113 height 518
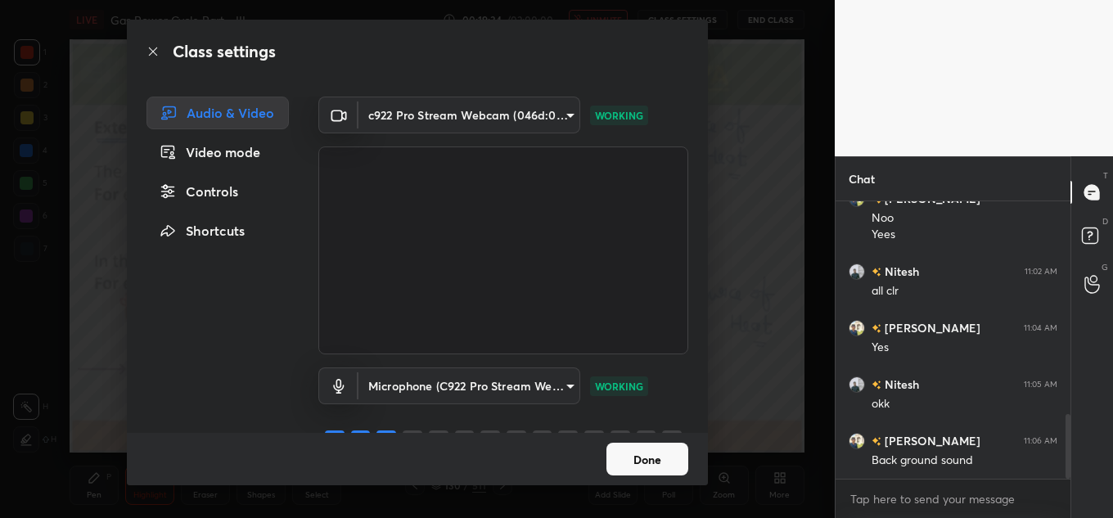
click at [520, 383] on body "1 2 3 4 5 6 7 C X Z C X Z E E Erase all H H LIVE Gas Power Cycle Part - III 00:…" at bounding box center [556, 259] width 1113 height 518
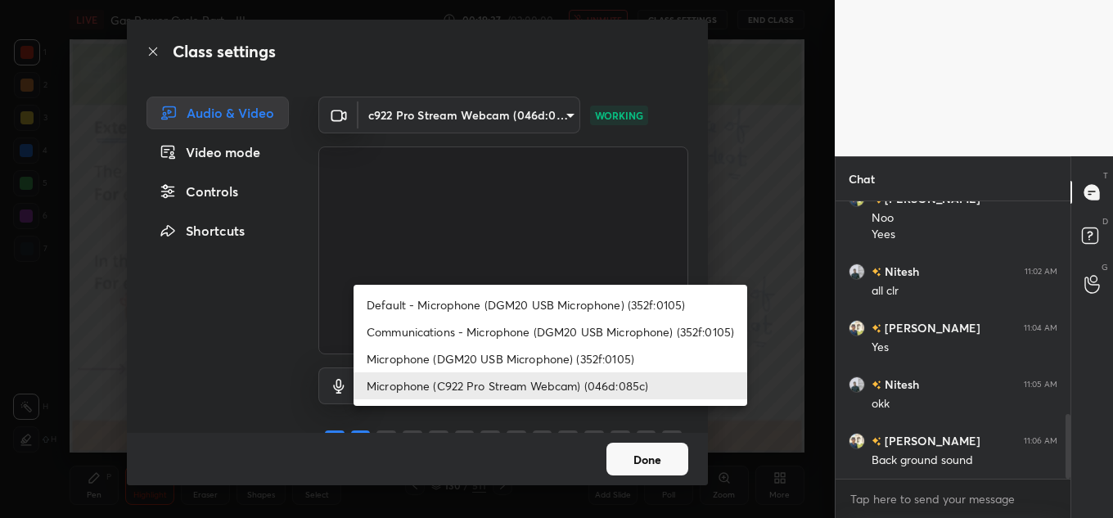
click at [551, 305] on li "Default - Microphone (DGM20 USB Microphone) (352f:0105)" at bounding box center [551, 304] width 394 height 27
type input "default"
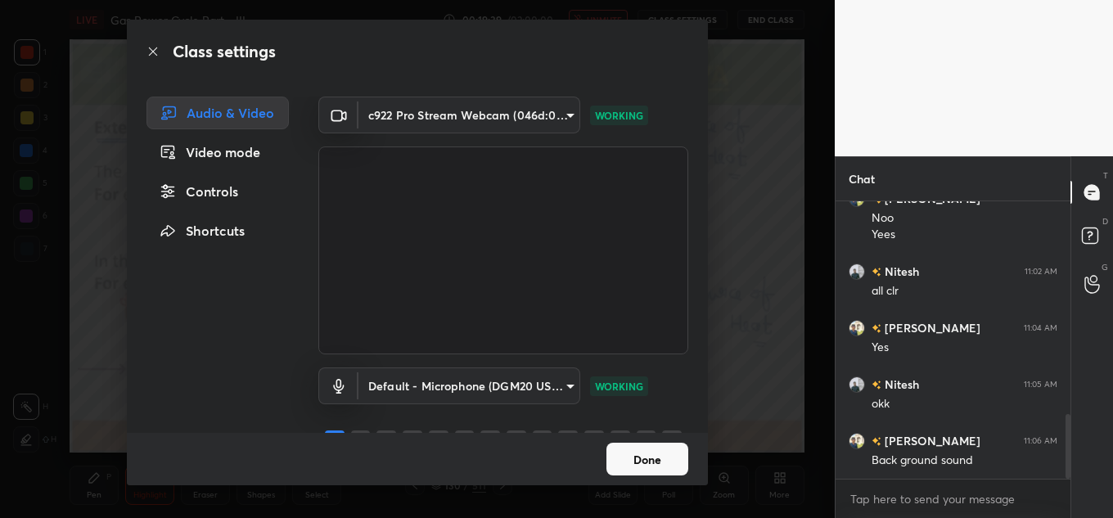
click at [646, 458] on button "Done" at bounding box center [647, 459] width 82 height 33
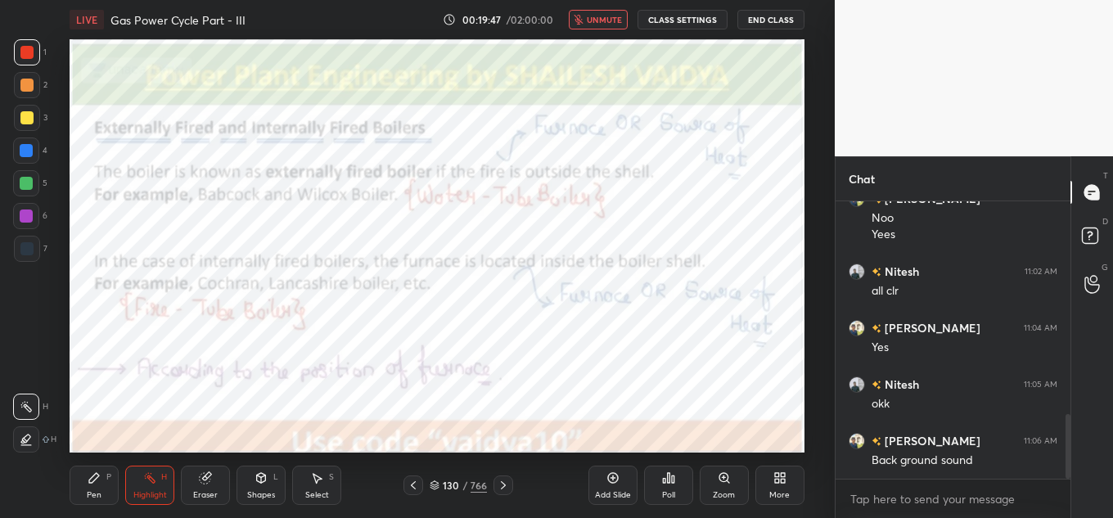
click at [611, 24] on span "unmute" at bounding box center [604, 19] width 35 height 11
click at [704, 19] on button "CLASS SETTINGS" at bounding box center [682, 20] width 90 height 20
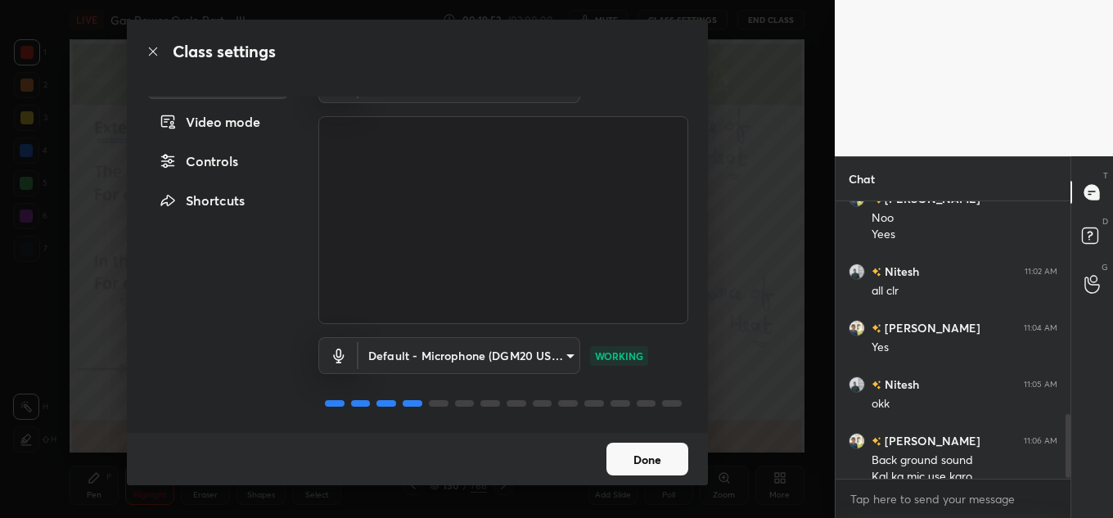
scroll to position [935, 0]
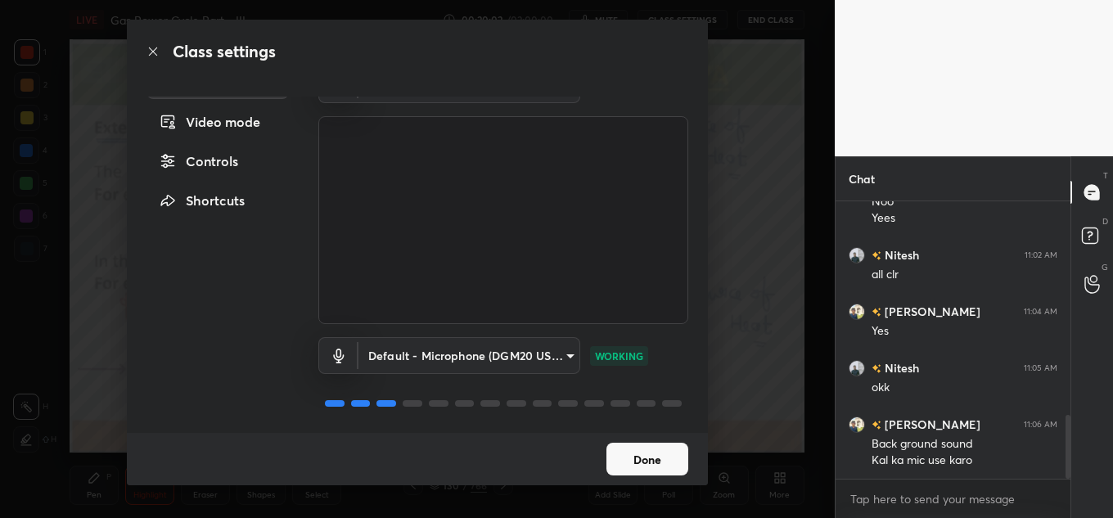
click at [655, 455] on button "Done" at bounding box center [647, 459] width 82 height 33
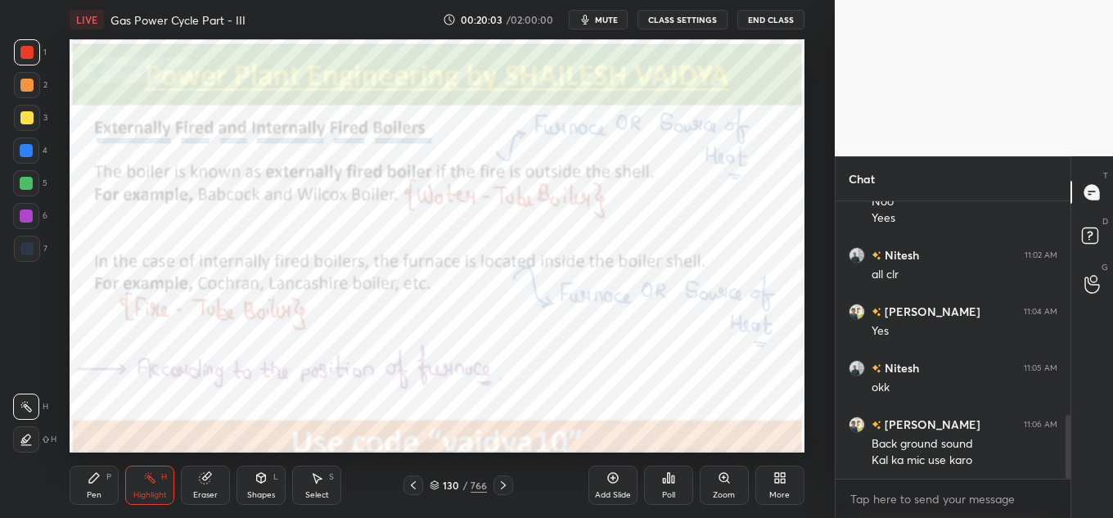
click at [690, 324] on div "c922 Pro Stream Webcam (046d:085c) 4096014e24c1a0533285d3cfd1b22222fa8a32510509…" at bounding box center [503, 234] width 409 height 336
click at [603, 28] on div "LIVE Gas Power Cycle Part - III 00:20:04 / 02:00:00 mute CLASS SETTINGS End Cla…" at bounding box center [437, 19] width 735 height 39
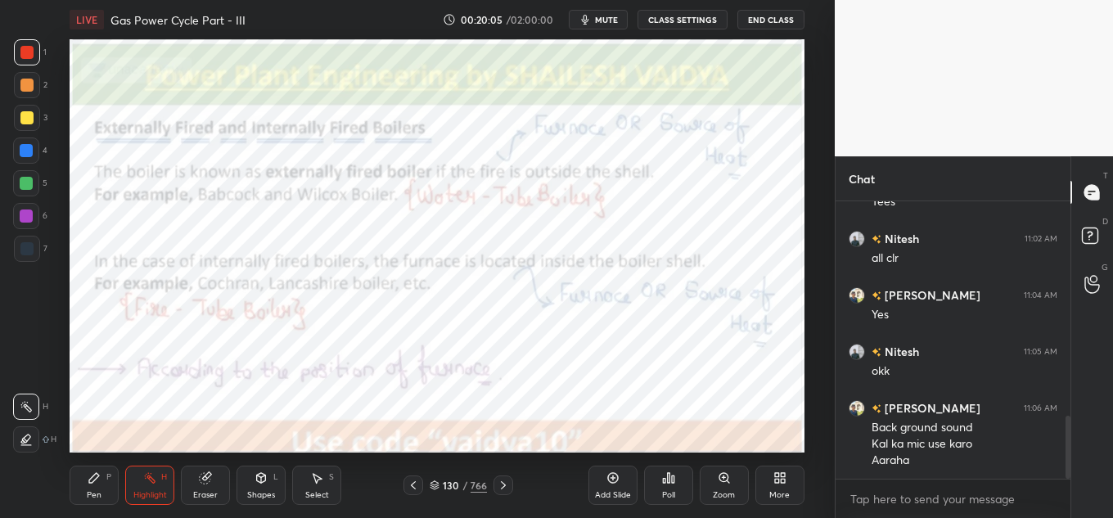
click at [596, 18] on button "mute" at bounding box center [598, 20] width 59 height 20
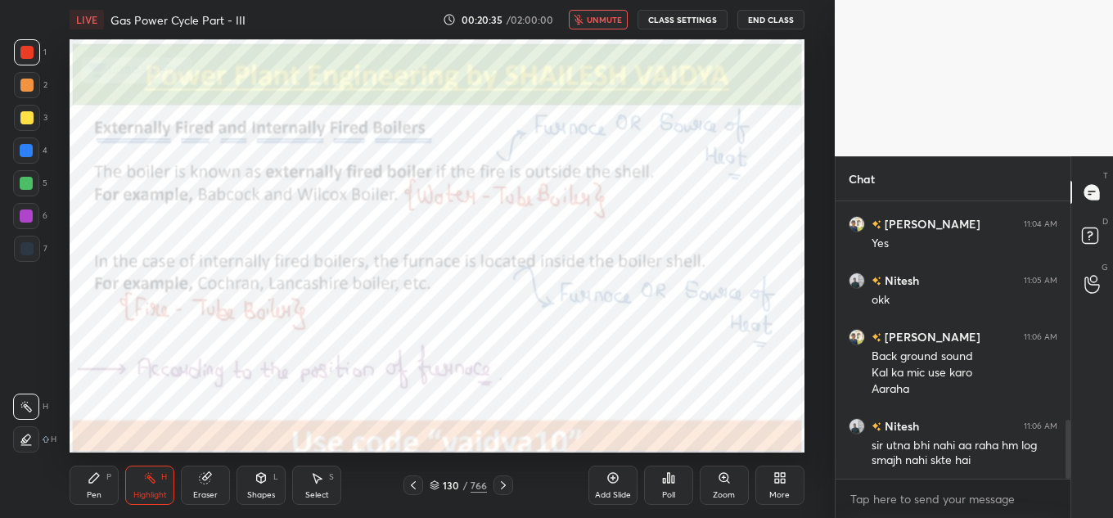
click at [601, 24] on span "unmute" at bounding box center [604, 19] width 35 height 11
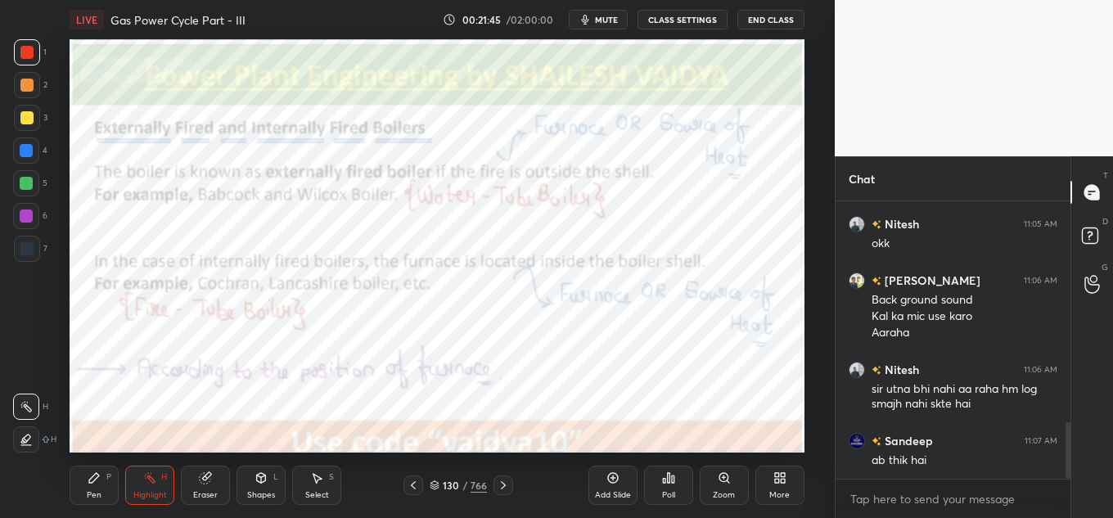
click at [663, 23] on button "CLASS SETTINGS" at bounding box center [682, 20] width 90 height 20
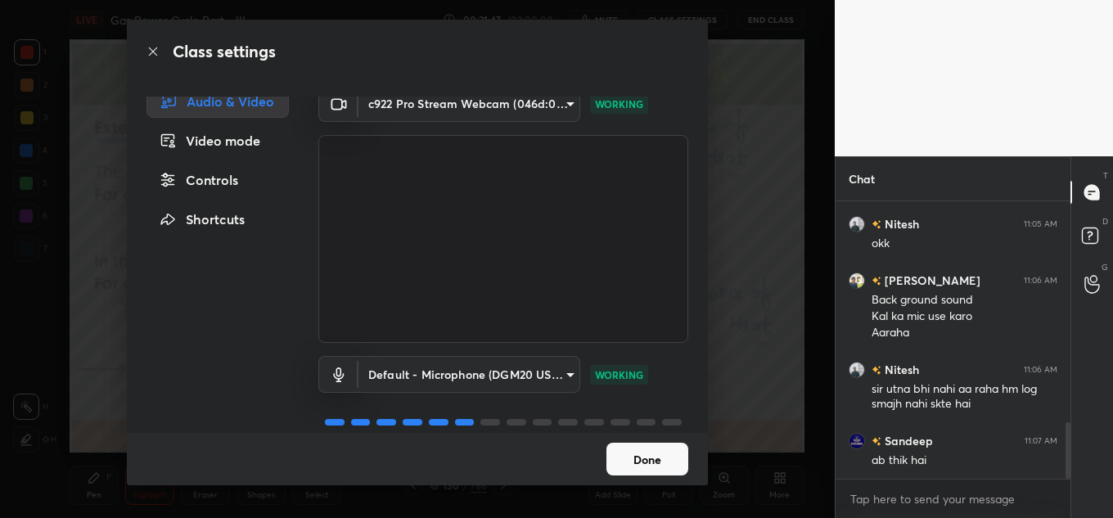
scroll to position [35, 0]
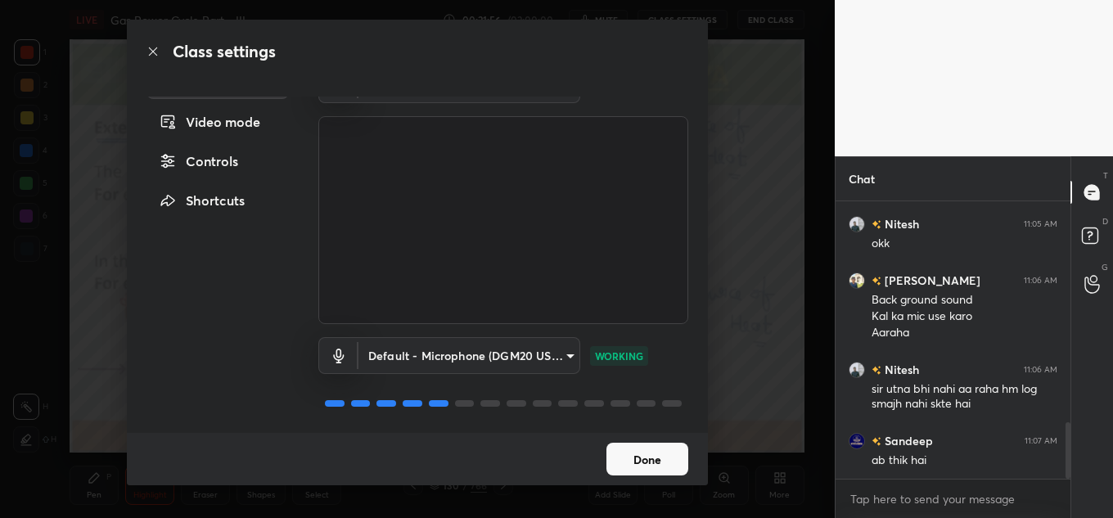
click at [633, 458] on button "Done" at bounding box center [647, 459] width 82 height 33
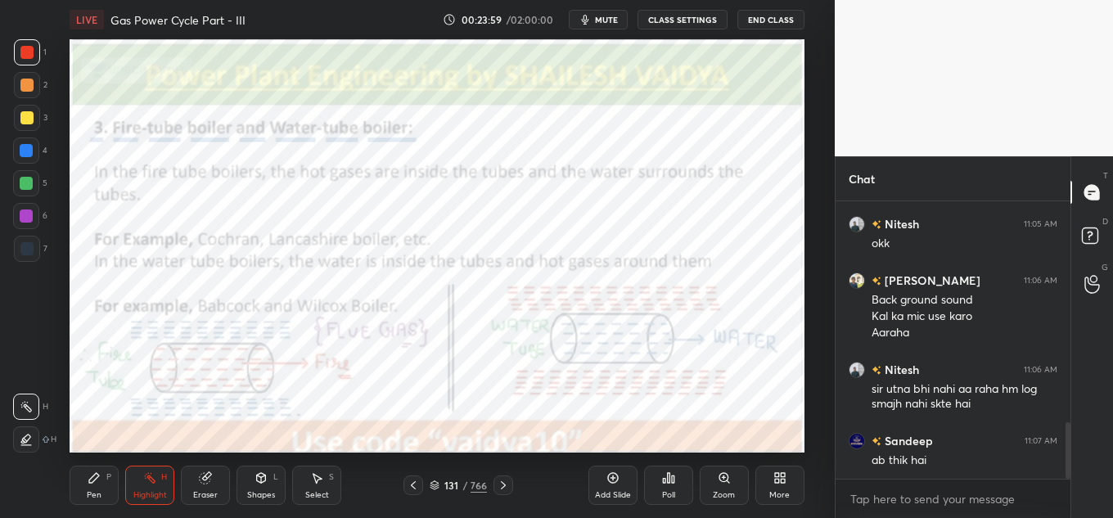
click at [605, 20] on span "mute" at bounding box center [606, 19] width 23 height 11
click at [601, 20] on span "unmute" at bounding box center [604, 19] width 35 height 11
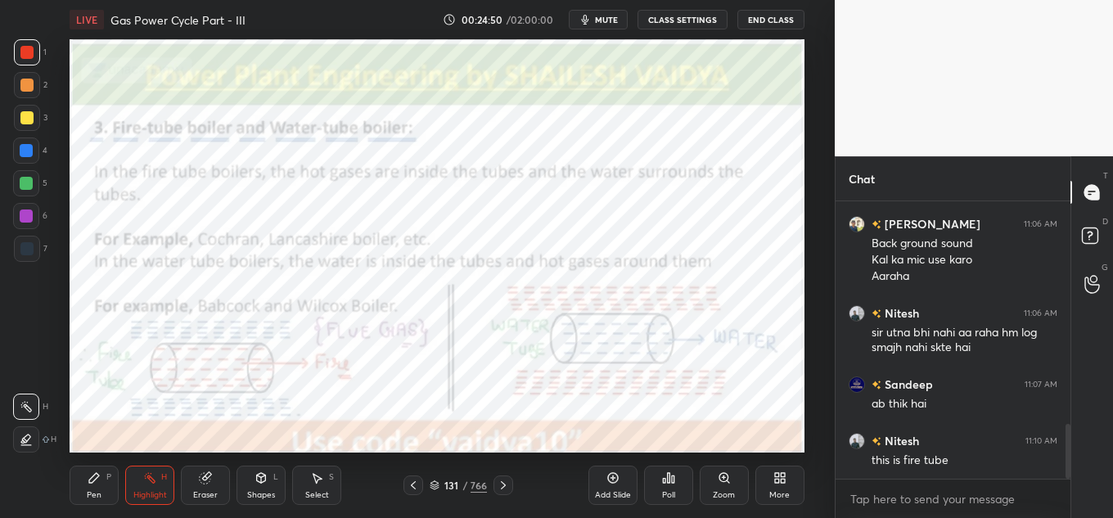
click at [579, 20] on button "mute" at bounding box center [598, 20] width 59 height 20
click at [585, 11] on button "unmute" at bounding box center [598, 20] width 59 height 20
click at [707, 26] on button "CLASS SETTINGS" at bounding box center [682, 20] width 90 height 20
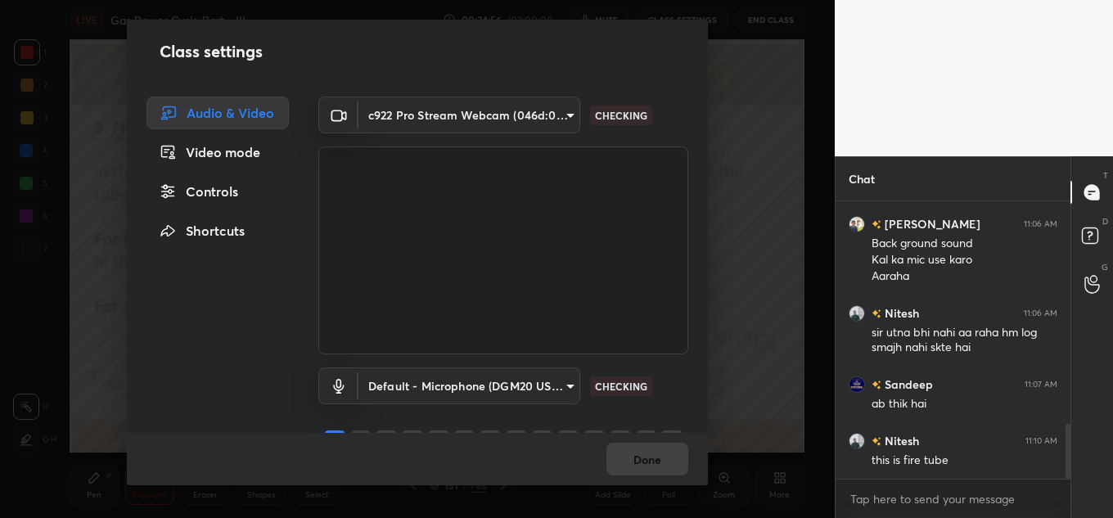
scroll to position [35, 0]
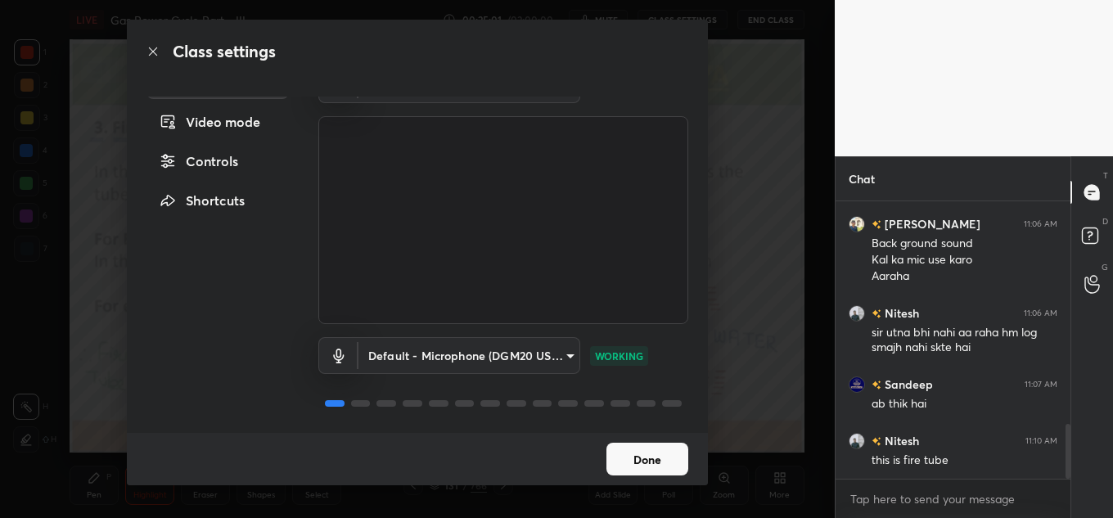
click at [660, 456] on button "Done" at bounding box center [647, 459] width 82 height 33
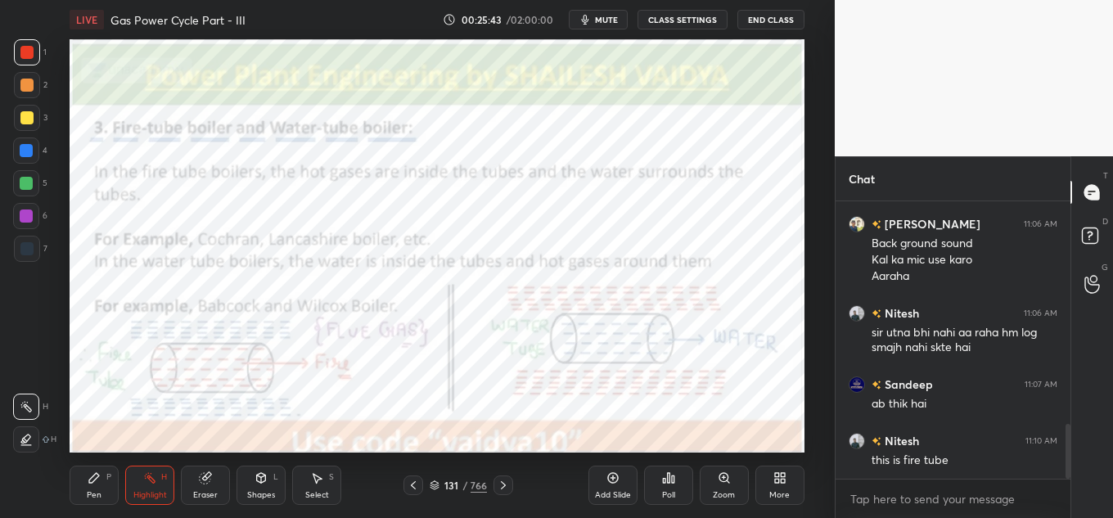
click at [663, 15] on button "CLASS SETTINGS" at bounding box center [682, 20] width 90 height 20
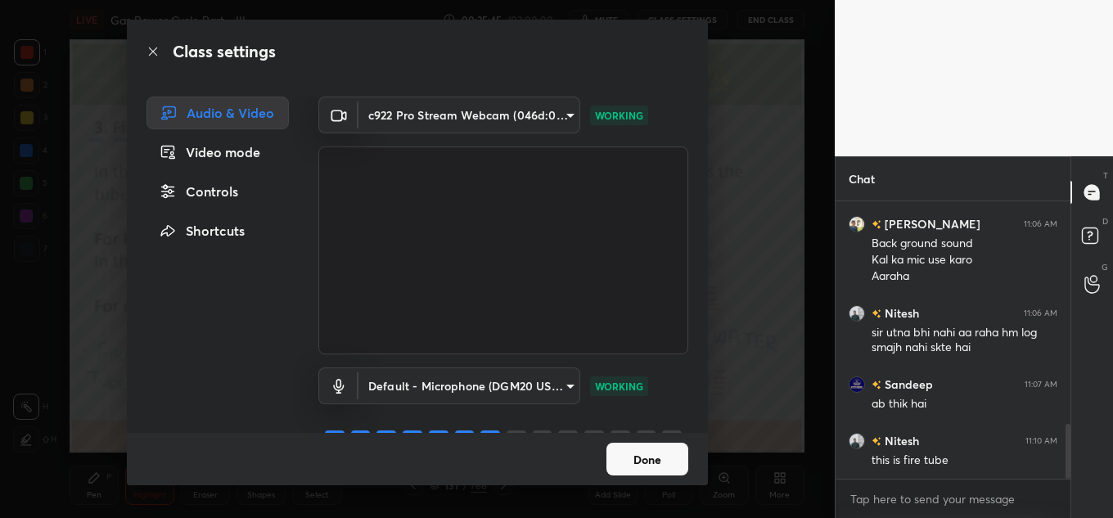
click at [654, 471] on button "Done" at bounding box center [647, 459] width 82 height 33
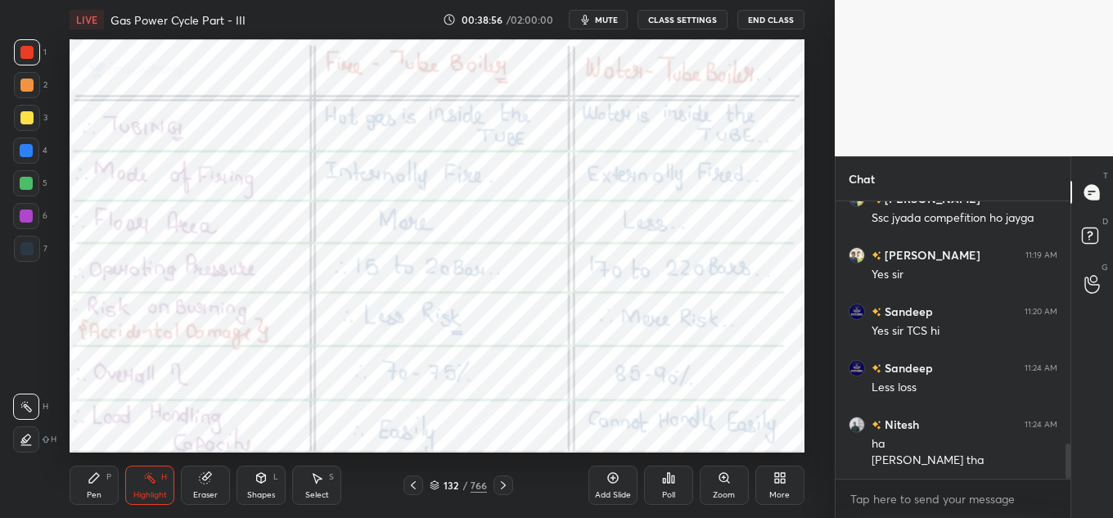
scroll to position [1909, 0]
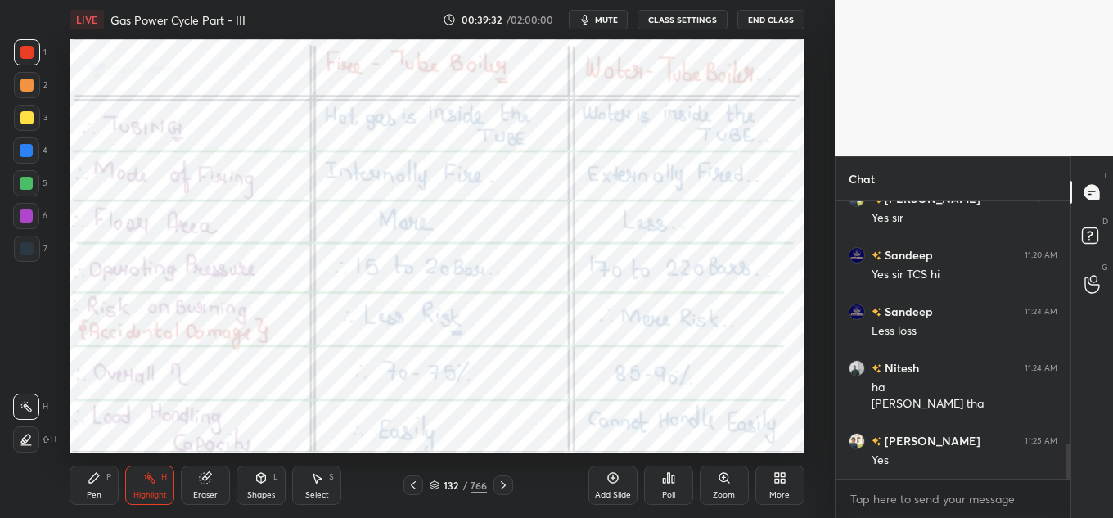
click at [588, 20] on icon "button" at bounding box center [584, 20] width 7 height 10
click at [593, 22] on span "unmute" at bounding box center [604, 19] width 35 height 11
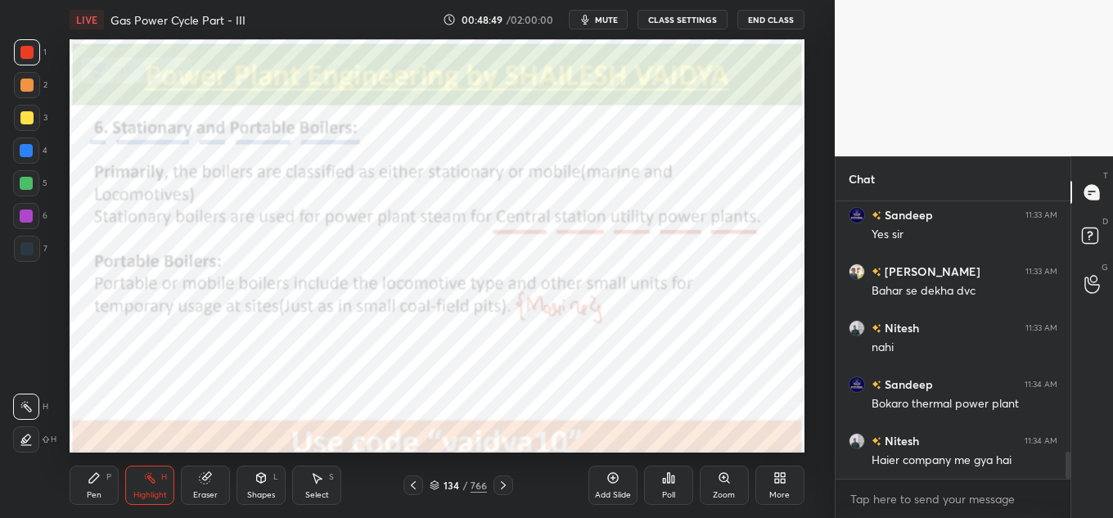
scroll to position [2563, 0]
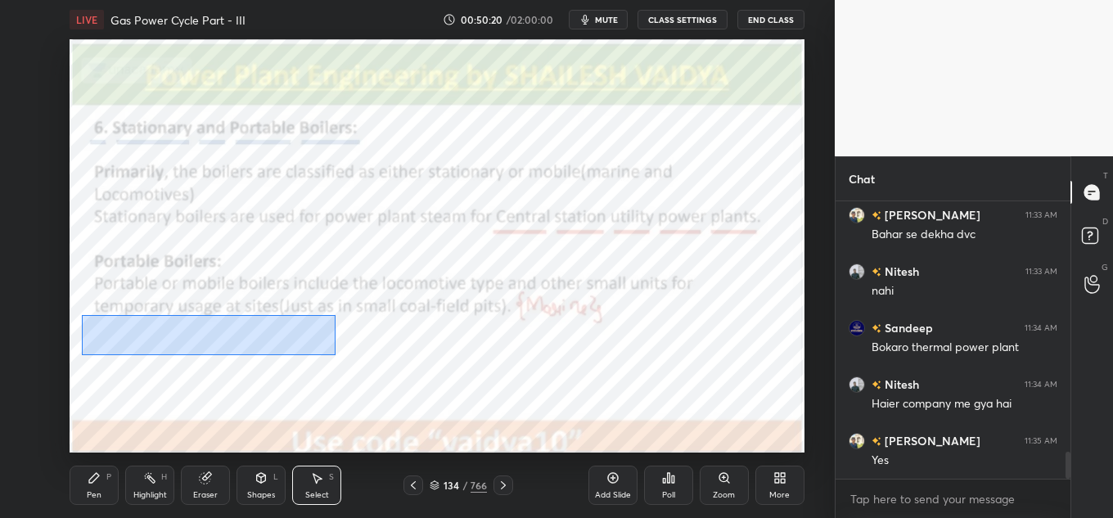
drag, startPoint x: 83, startPoint y: 315, endPoint x: 379, endPoint y: 363, distance: 300.1
click at [380, 363] on div "0 ° Undo Copy Duplicate Duplicate to new slide Delete" at bounding box center [437, 245] width 735 height 413
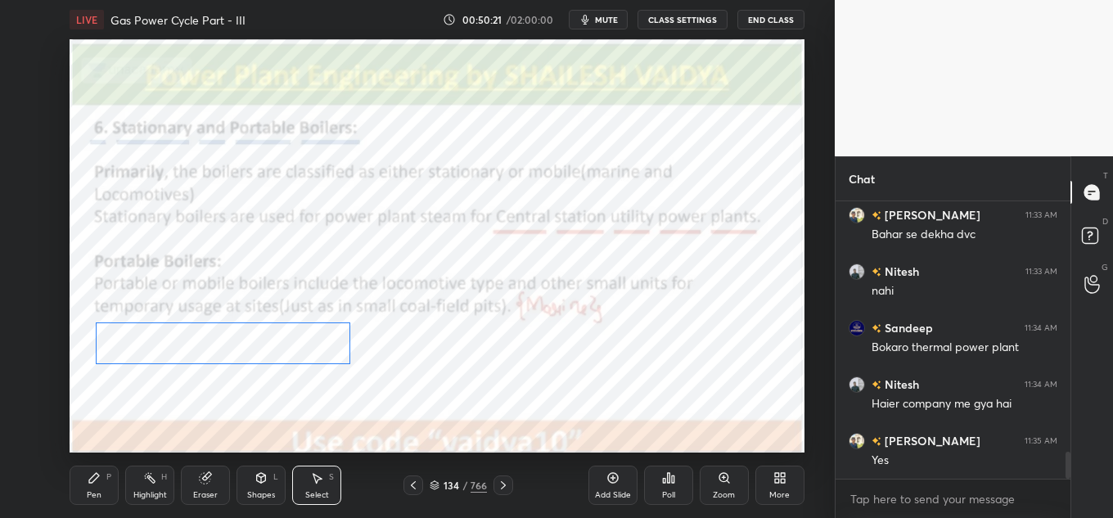
click at [303, 338] on div "0 ° Undo Copy Duplicate Duplicate to new slide Delete" at bounding box center [437, 245] width 735 height 413
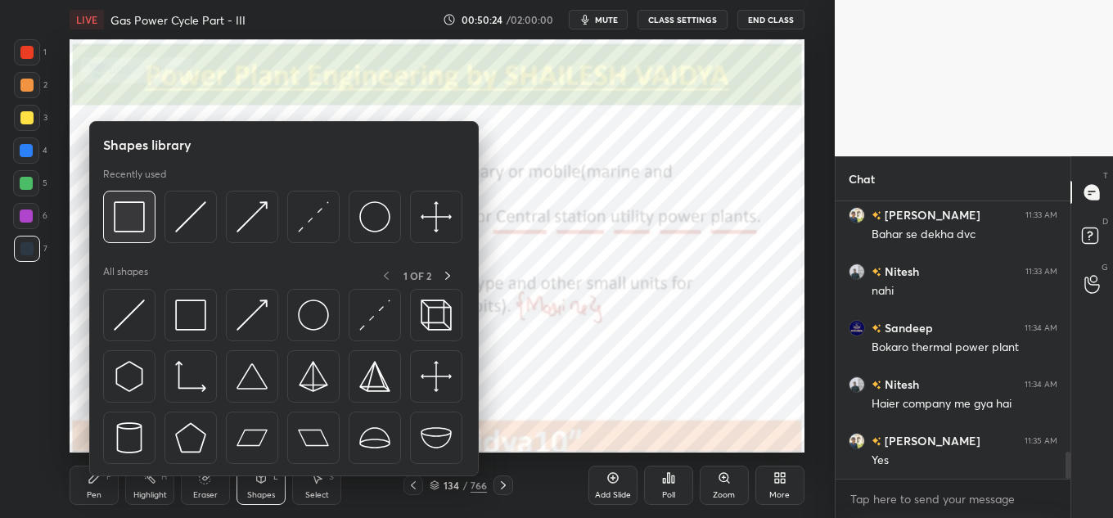
click at [108, 217] on div at bounding box center [129, 217] width 52 height 52
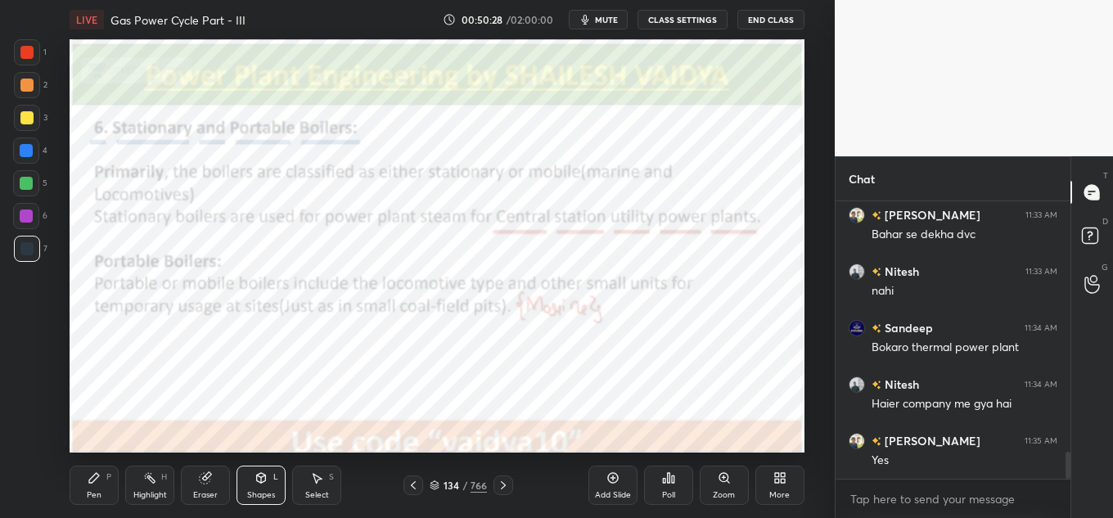
drag, startPoint x: 147, startPoint y: 480, endPoint x: 166, endPoint y: 462, distance: 26.6
click at [148, 480] on icon at bounding box center [149, 477] width 13 height 13
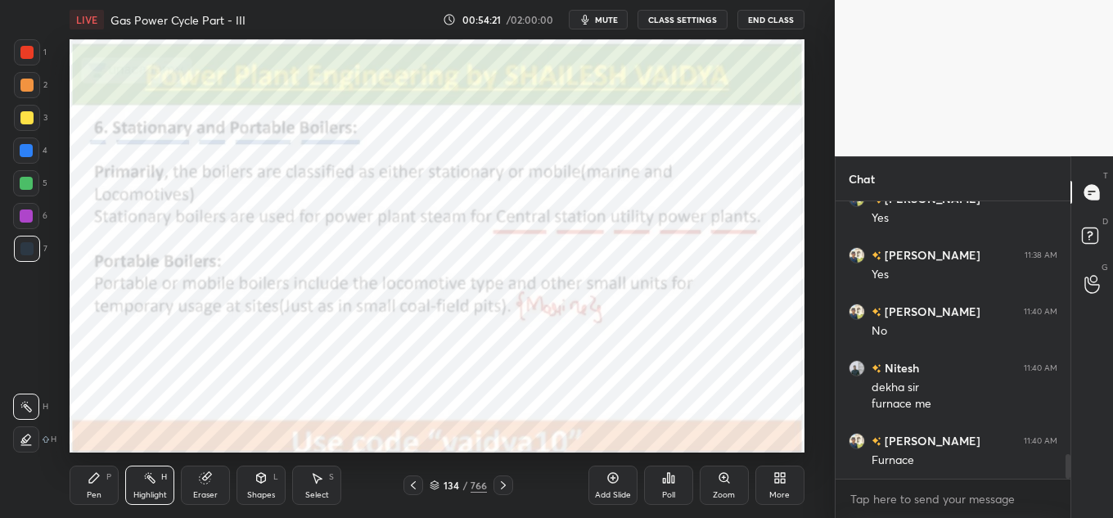
scroll to position [2862, 0]
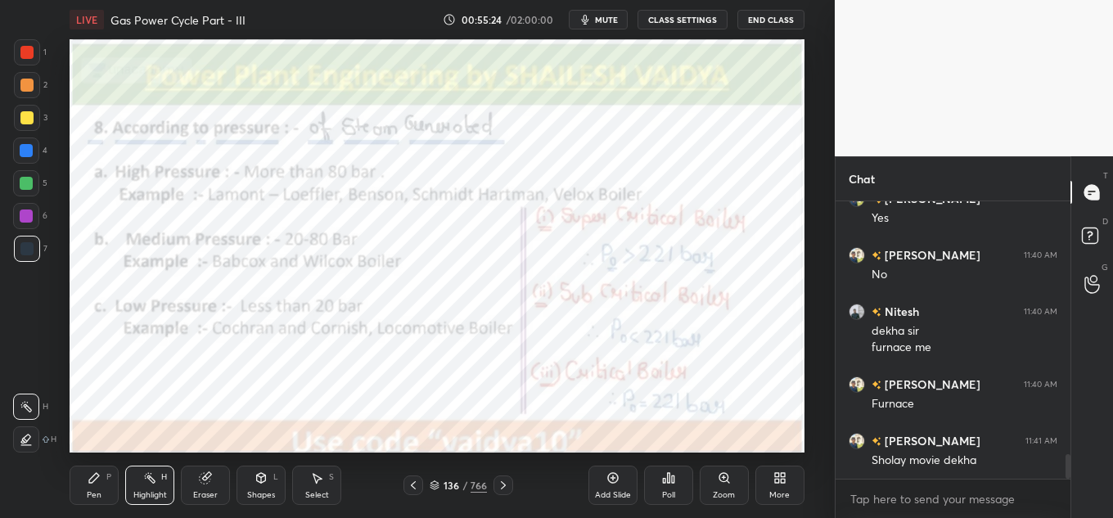
drag, startPoint x: 608, startPoint y: 13, endPoint x: 618, endPoint y: 15, distance: 10.0
click at [608, 15] on button "mute" at bounding box center [598, 20] width 59 height 20
drag, startPoint x: 597, startPoint y: 20, endPoint x: 607, endPoint y: 16, distance: 11.1
click at [597, 22] on span "unmute" at bounding box center [604, 19] width 35 height 11
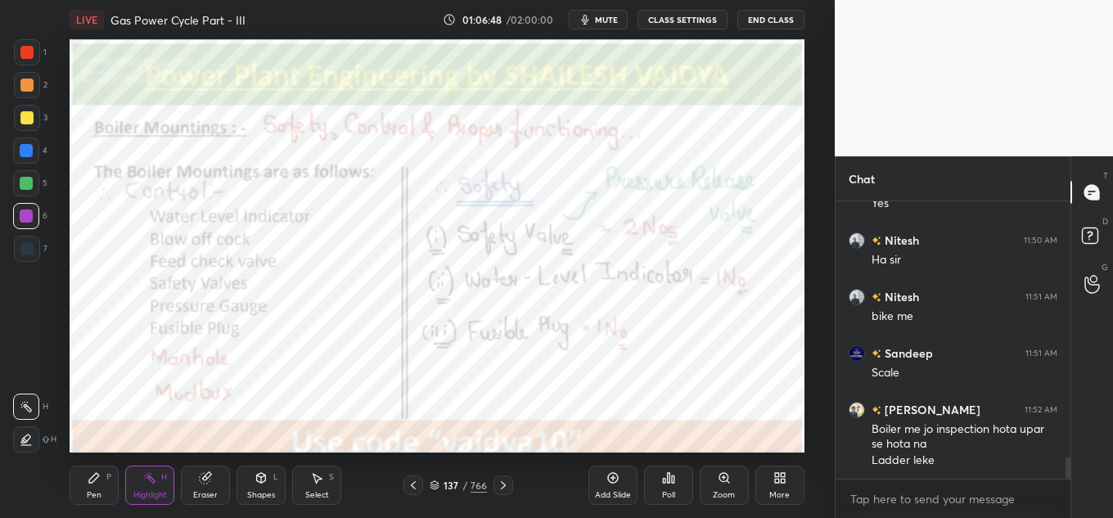
scroll to position [3361, 0]
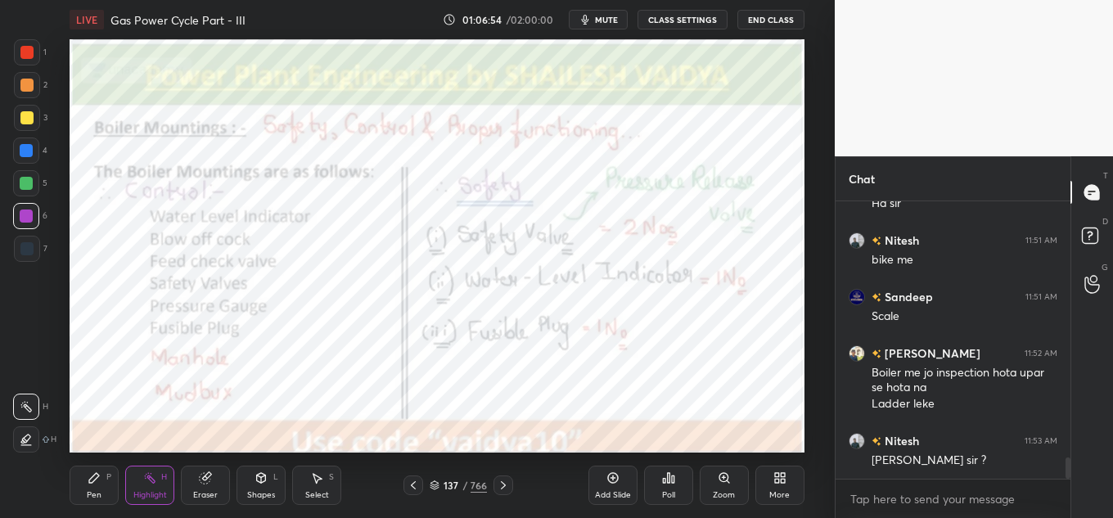
click at [25, 158] on div at bounding box center [26, 150] width 26 height 26
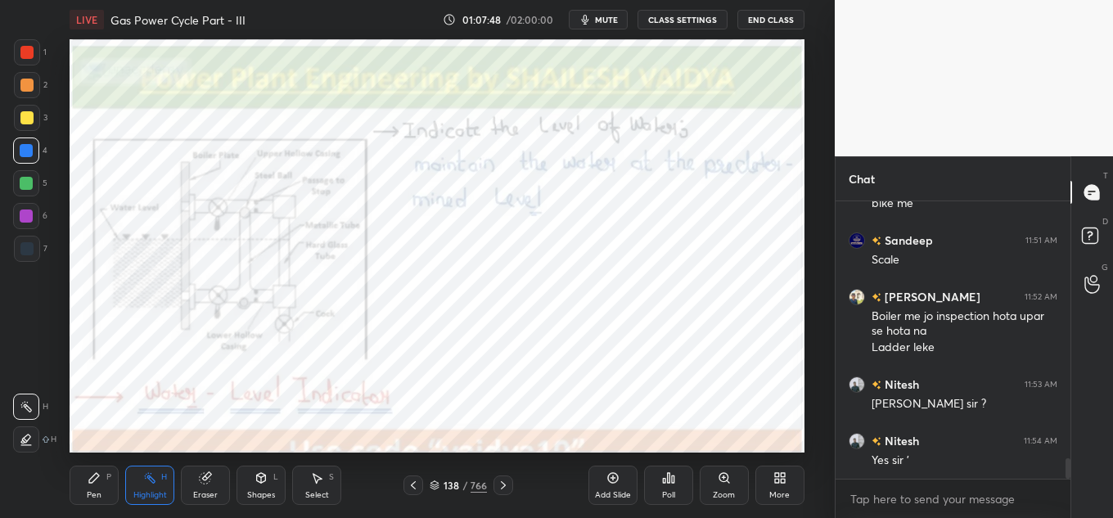
click at [723, 487] on div "Zoom" at bounding box center [724, 485] width 49 height 39
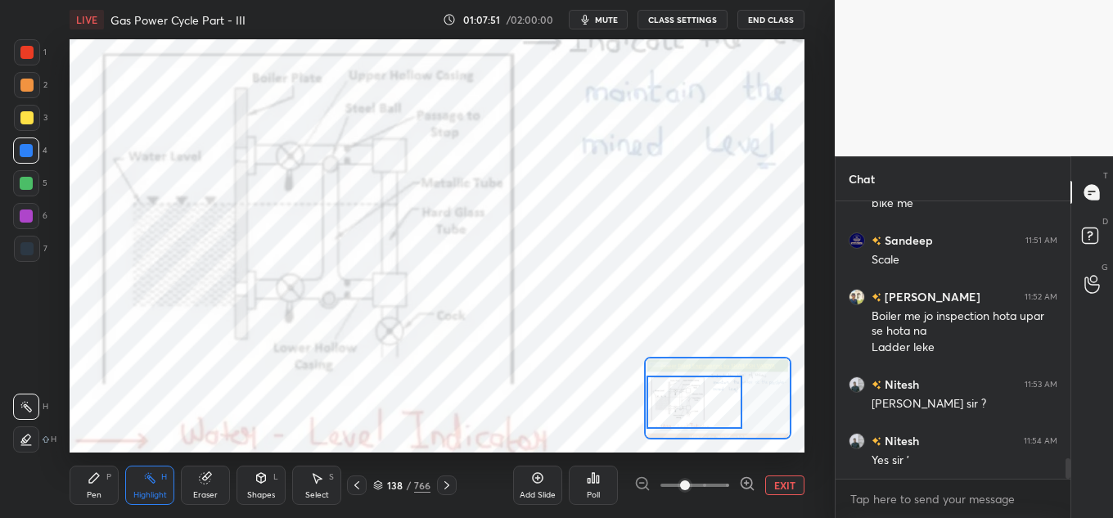
drag, startPoint x: 723, startPoint y: 410, endPoint x: 675, endPoint y: 414, distance: 47.6
click at [675, 414] on div at bounding box center [694, 402] width 96 height 53
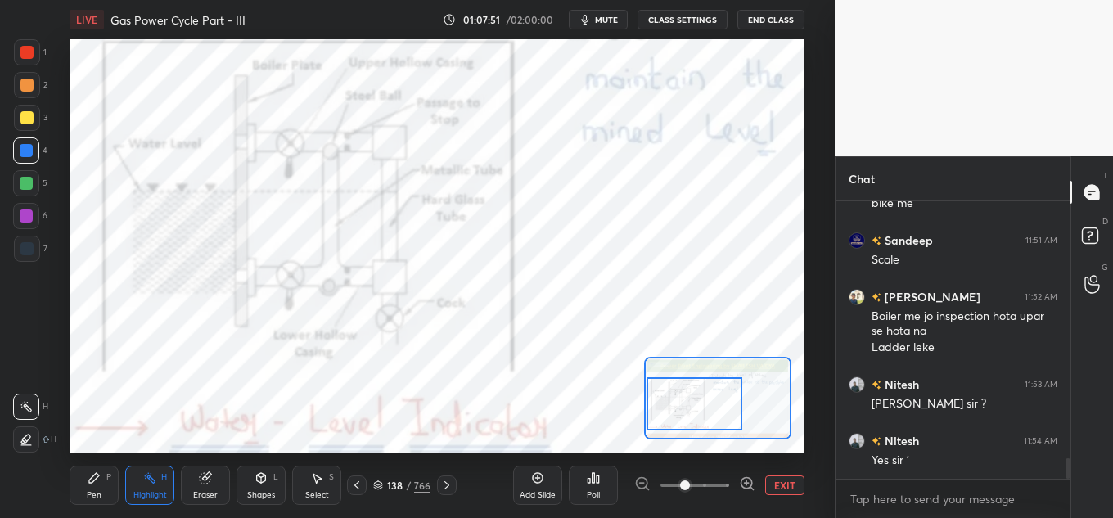
click at [706, 416] on div at bounding box center [694, 403] width 96 height 53
drag, startPoint x: 711, startPoint y: 415, endPoint x: 703, endPoint y: 412, distance: 8.5
click at [706, 416] on div at bounding box center [694, 403] width 96 height 53
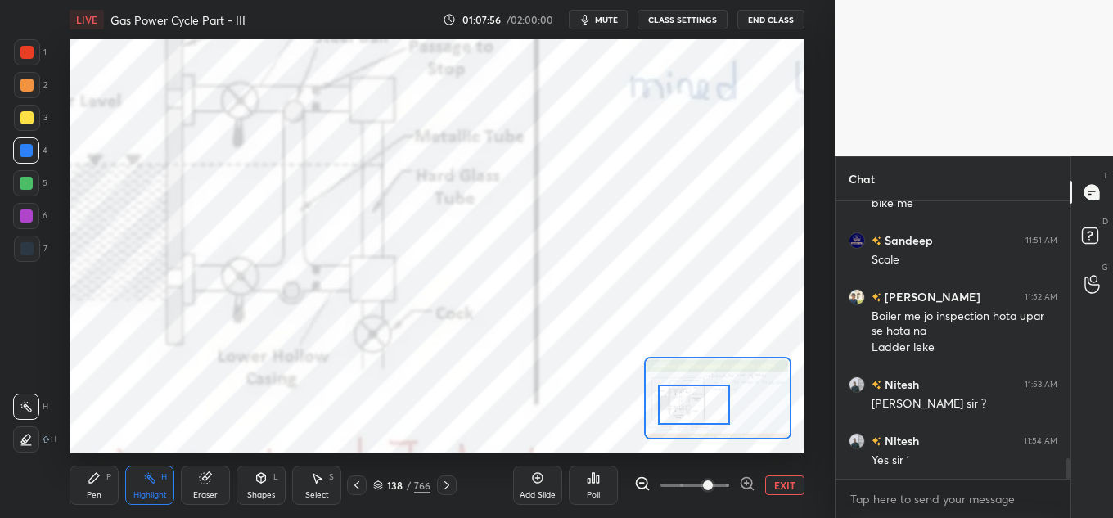
drag, startPoint x: 682, startPoint y: 482, endPoint x: 696, endPoint y: 482, distance: 13.9
click at [703, 482] on span at bounding box center [708, 485] width 10 height 10
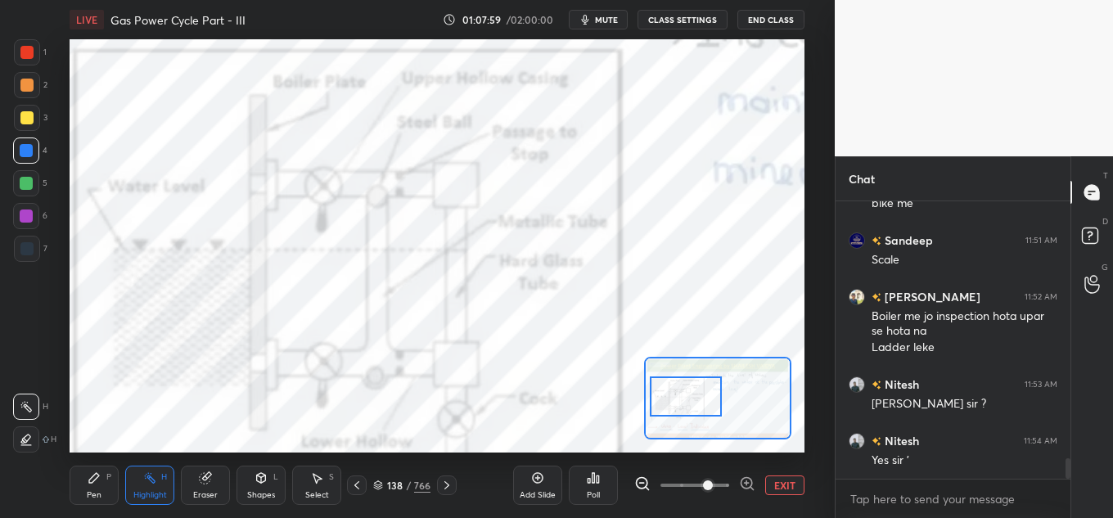
drag, startPoint x: 704, startPoint y: 412, endPoint x: 696, endPoint y: 404, distance: 11.0
click at [696, 404] on div at bounding box center [686, 396] width 72 height 40
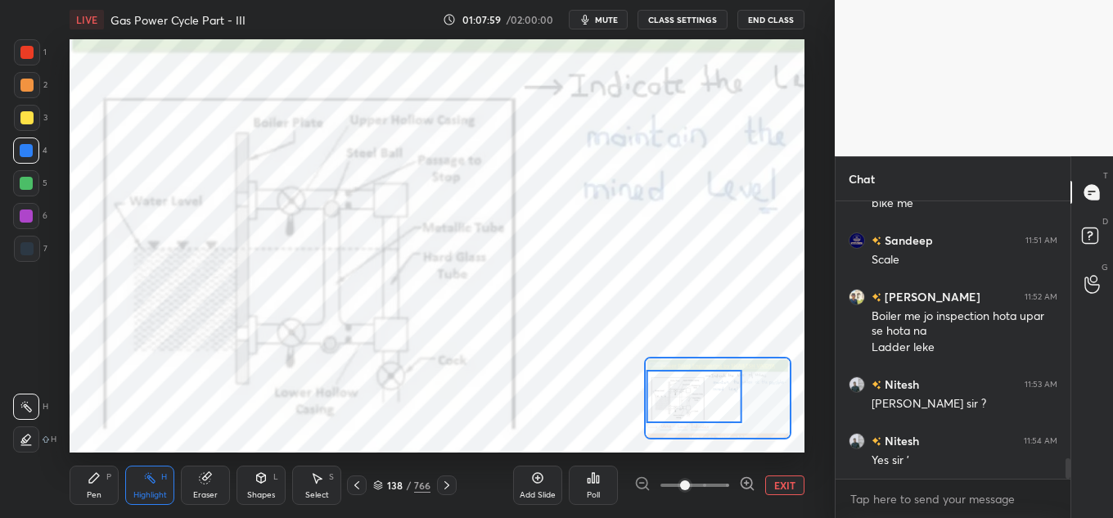
click at [685, 479] on span at bounding box center [694, 485] width 69 height 25
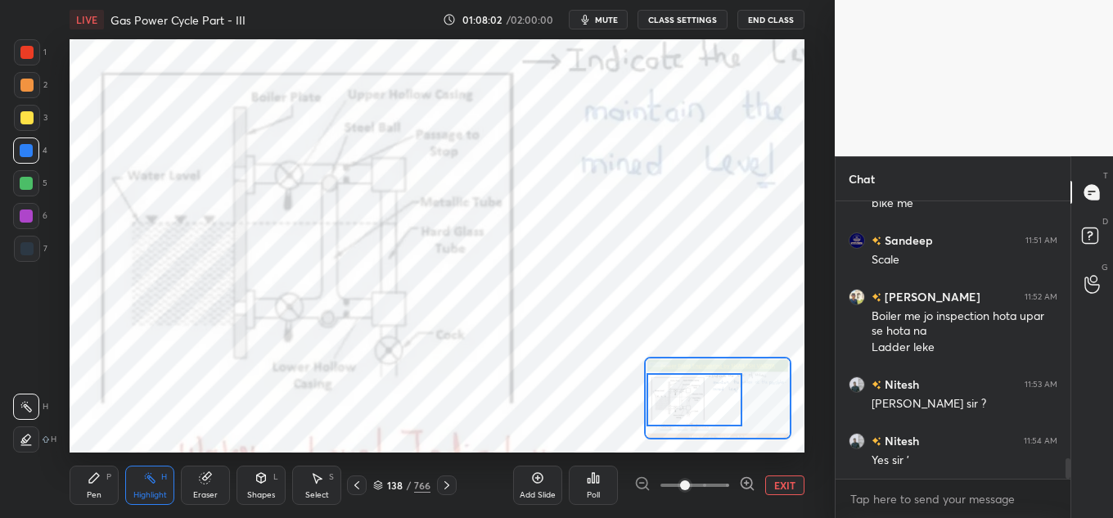
click at [691, 403] on div at bounding box center [694, 399] width 96 height 53
click at [147, 485] on div "Highlight H" at bounding box center [149, 485] width 49 height 39
drag, startPoint x: 31, startPoint y: 51, endPoint x: 38, endPoint y: 87, distance: 36.8
click at [33, 51] on div at bounding box center [26, 52] width 13 height 13
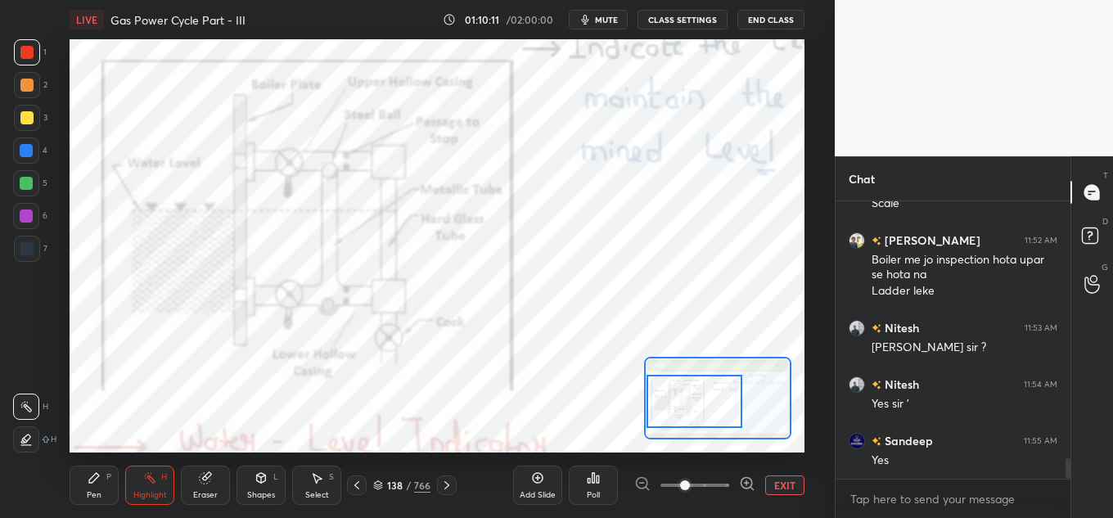
click at [708, 410] on div at bounding box center [694, 401] width 96 height 53
click at [445, 489] on icon at bounding box center [446, 485] width 13 height 13
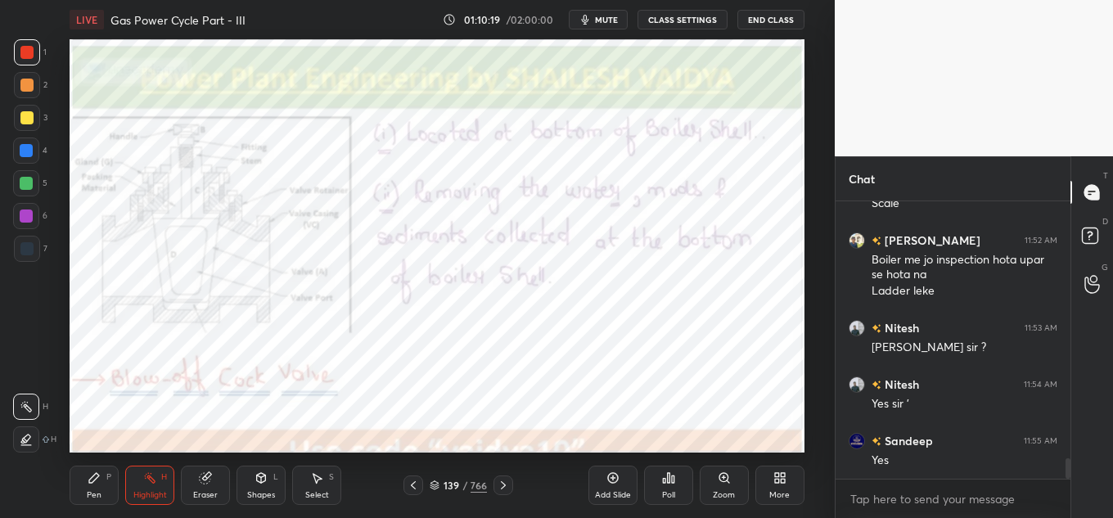
click at [445, 489] on div "139" at bounding box center [451, 485] width 16 height 10
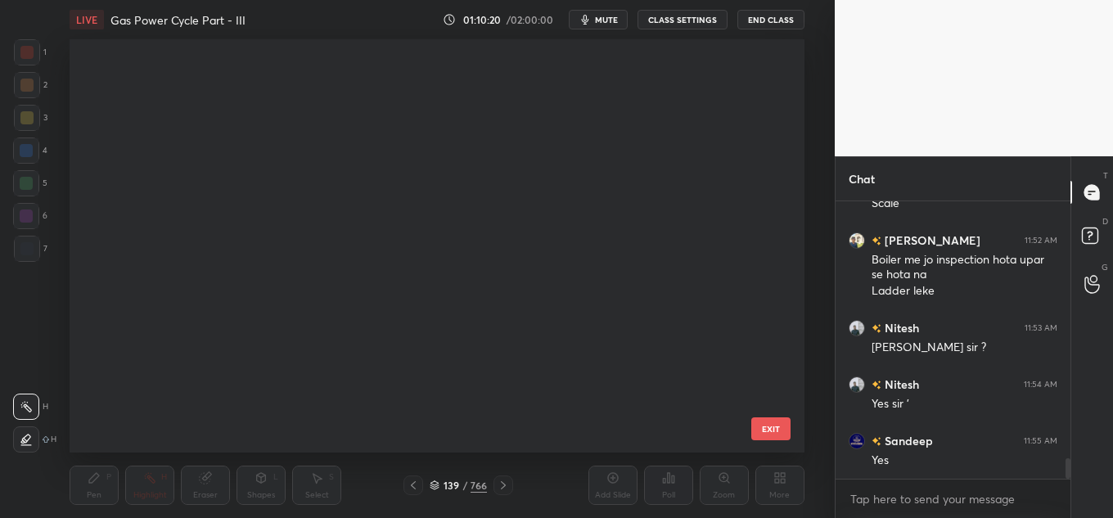
scroll to position [408, 727]
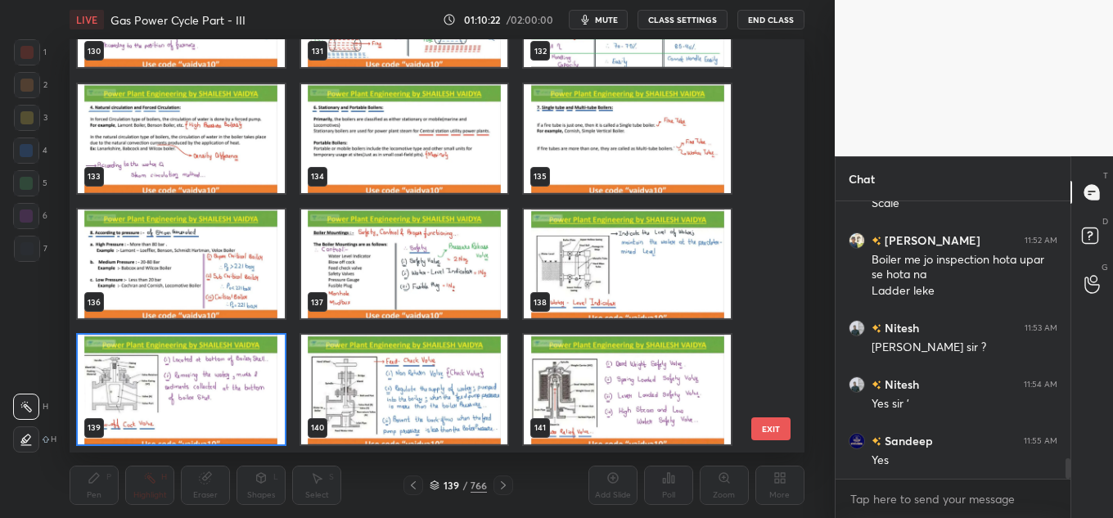
click at [590, 259] on img "grid" at bounding box center [627, 263] width 207 height 109
click at [592, 259] on img "grid" at bounding box center [627, 263] width 207 height 109
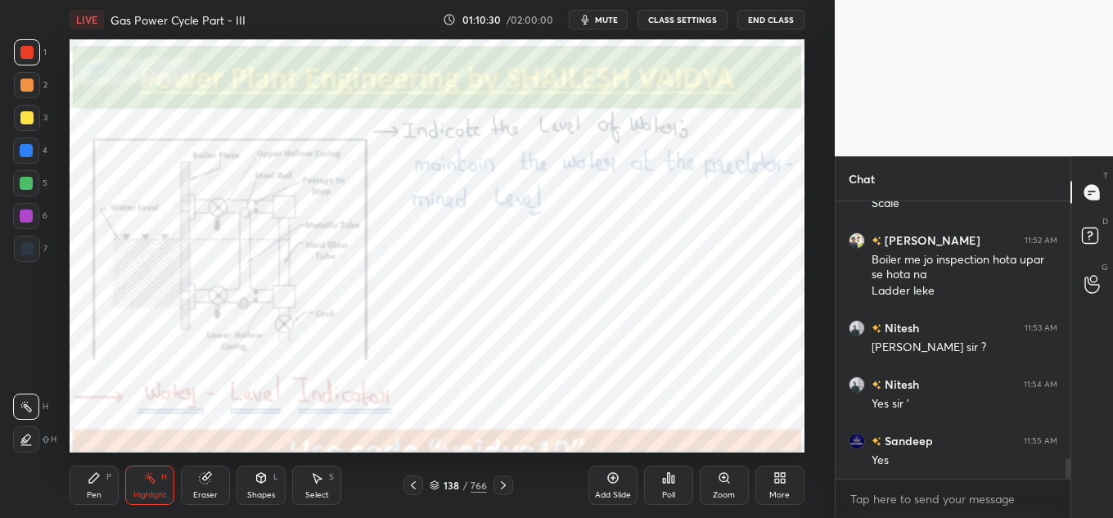
click at [707, 479] on div "Zoom" at bounding box center [724, 485] width 49 height 39
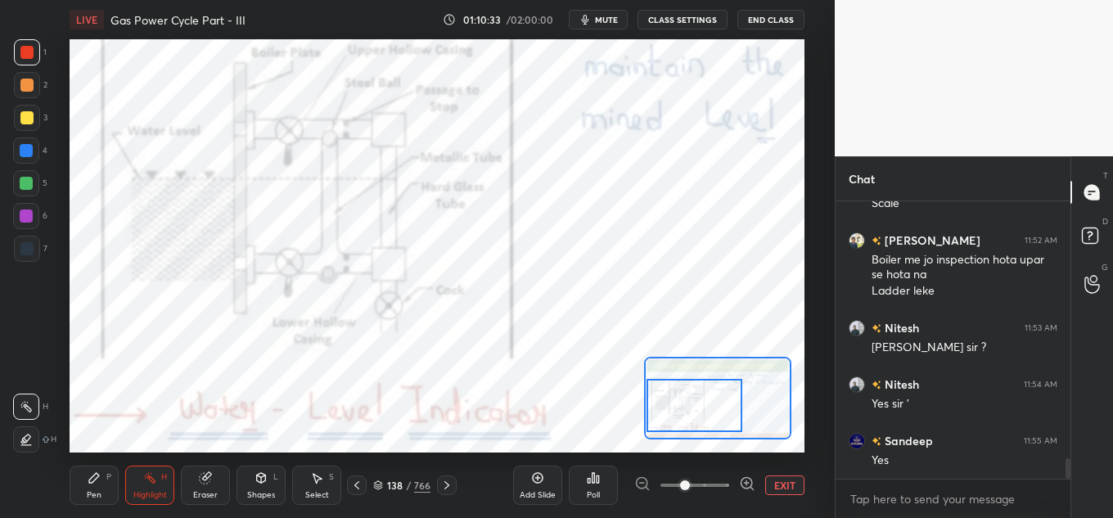
drag, startPoint x: 741, startPoint y: 397, endPoint x: 649, endPoint y: 403, distance: 92.7
click at [683, 405] on div at bounding box center [694, 405] width 96 height 53
click at [240, 28] on div "LIVE Gas Power Cycle Part - III 01:10:36 / 02:00:00 mute CLASS SETTINGS End Cla…" at bounding box center [436, 259] width 769 height 518
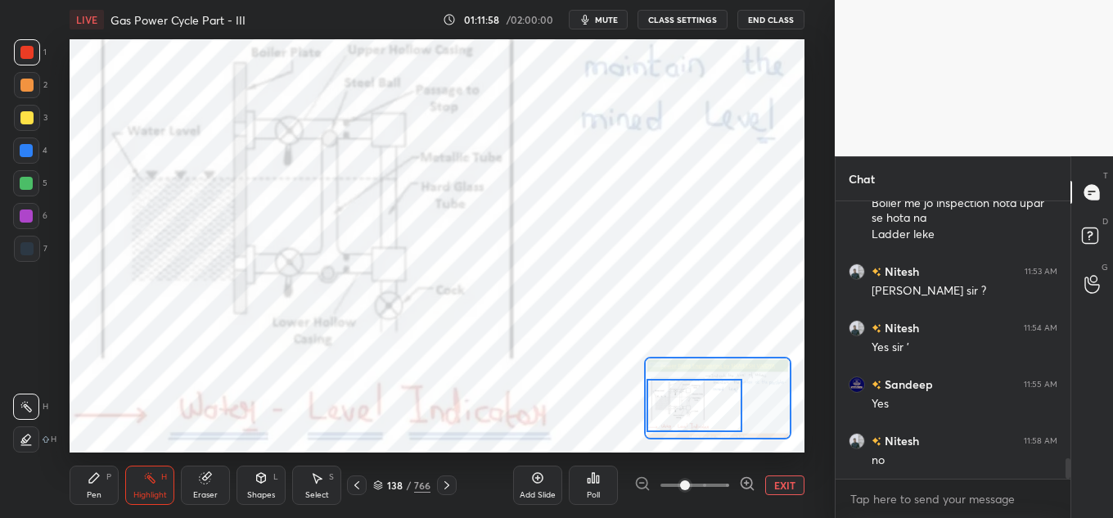
click at [591, 29] on div "LIVE Gas Power Cycle Part - III 01:11:58 / 02:00:00 mute CLASS SETTINGS End Cla…" at bounding box center [436, 259] width 769 height 518
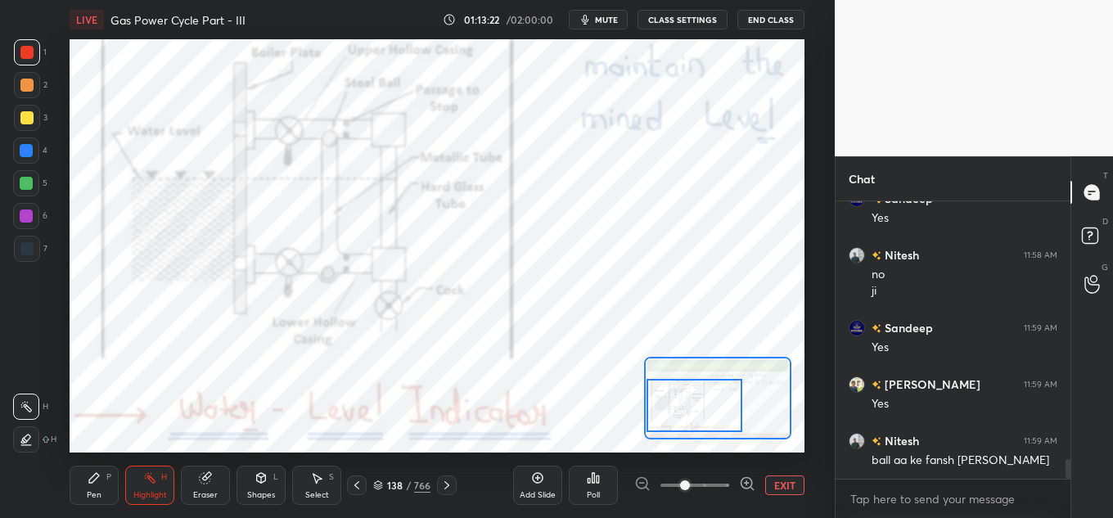
scroll to position [3772, 0]
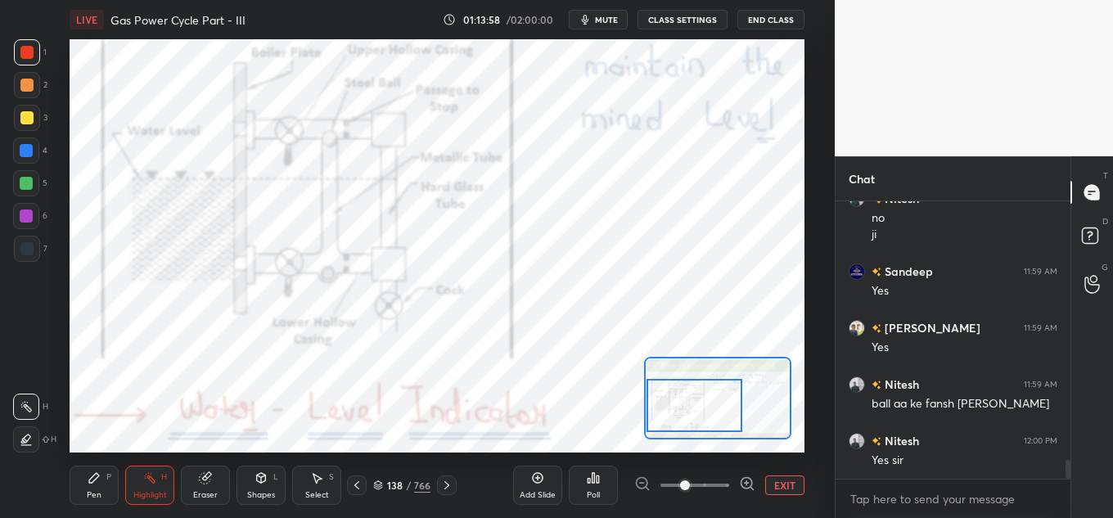
click at [796, 476] on button "EXIT" at bounding box center [784, 485] width 39 height 20
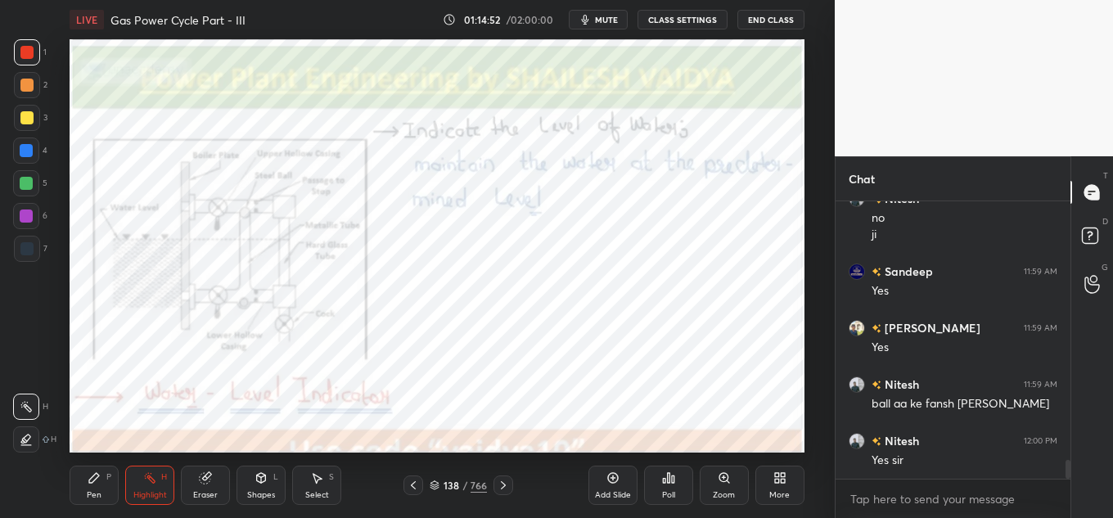
click at [612, 24] on span "mute" at bounding box center [606, 19] width 23 height 11
click at [597, 21] on span "unmute" at bounding box center [604, 19] width 35 height 11
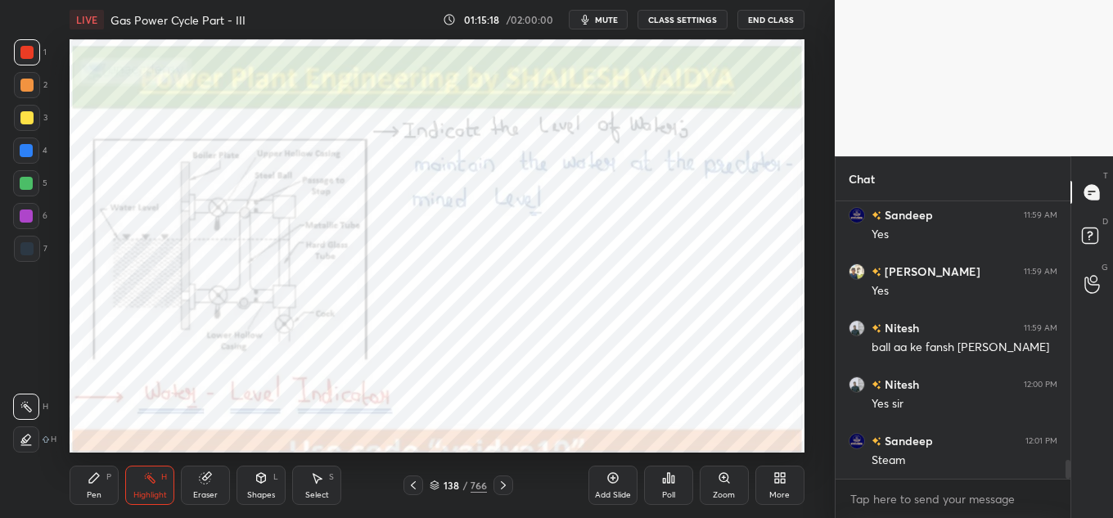
scroll to position [3885, 0]
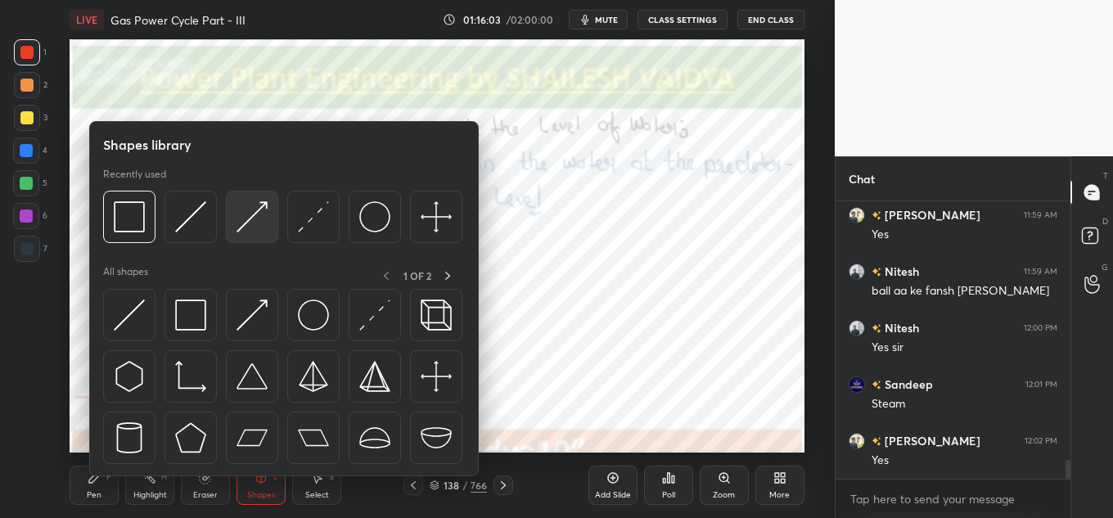
click at [235, 220] on div at bounding box center [252, 217] width 52 height 52
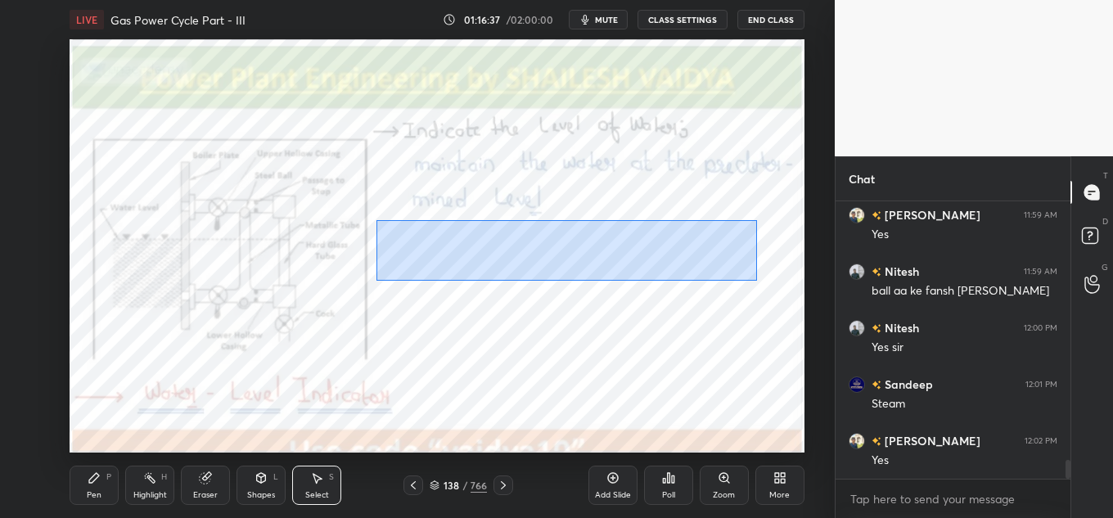
drag, startPoint x: 516, startPoint y: 290, endPoint x: 728, endPoint y: 264, distance: 213.5
click at [754, 277] on div "0 ° Undo Copy Duplicate Duplicate to new slide Delete" at bounding box center [437, 245] width 735 height 413
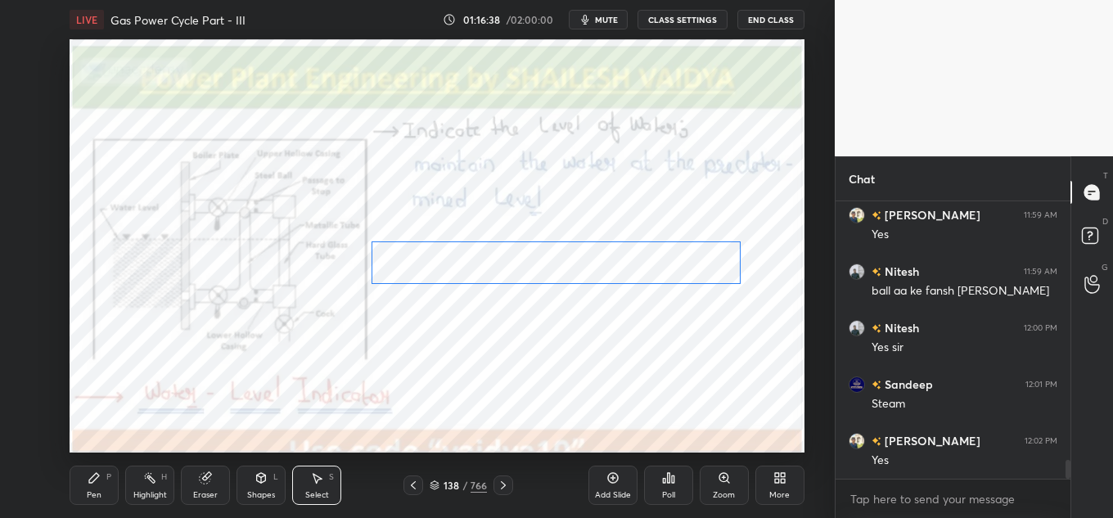
drag, startPoint x: 689, startPoint y: 247, endPoint x: 688, endPoint y: 263, distance: 16.4
click at [689, 265] on div "0 ° Undo Copy Duplicate Duplicate to new slide Delete" at bounding box center [437, 245] width 735 height 413
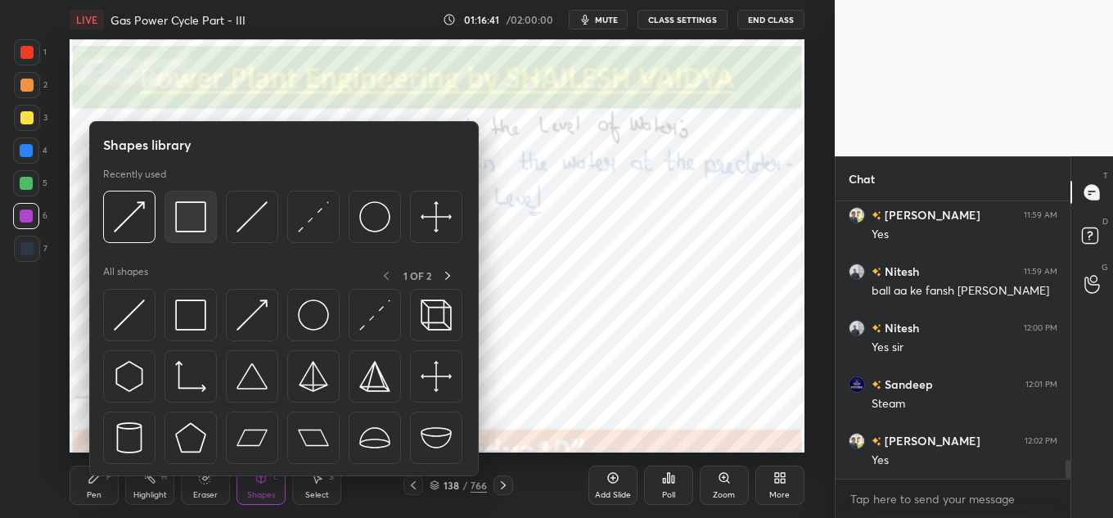
click at [173, 207] on div at bounding box center [190, 217] width 52 height 52
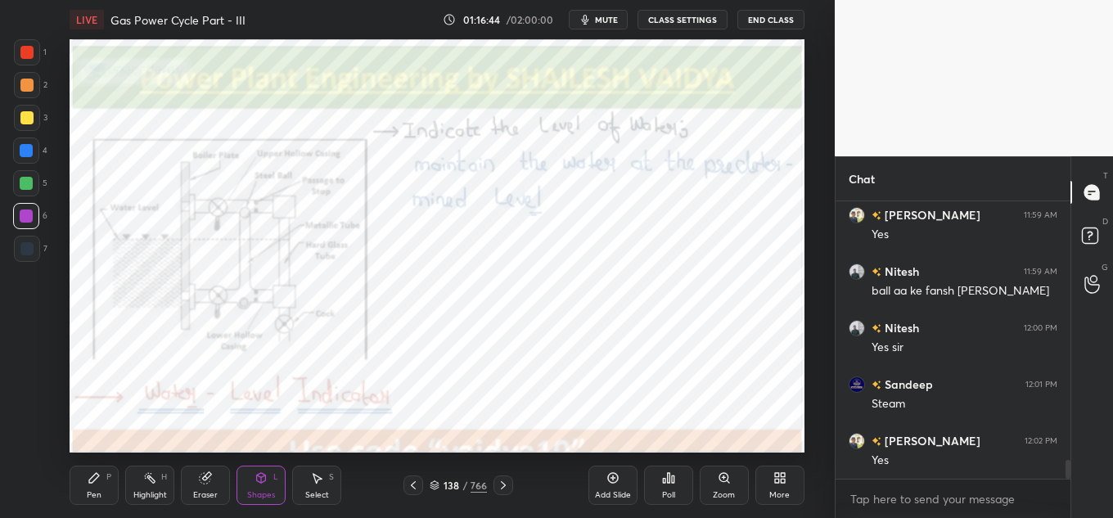
click at [150, 474] on icon at bounding box center [149, 477] width 13 height 13
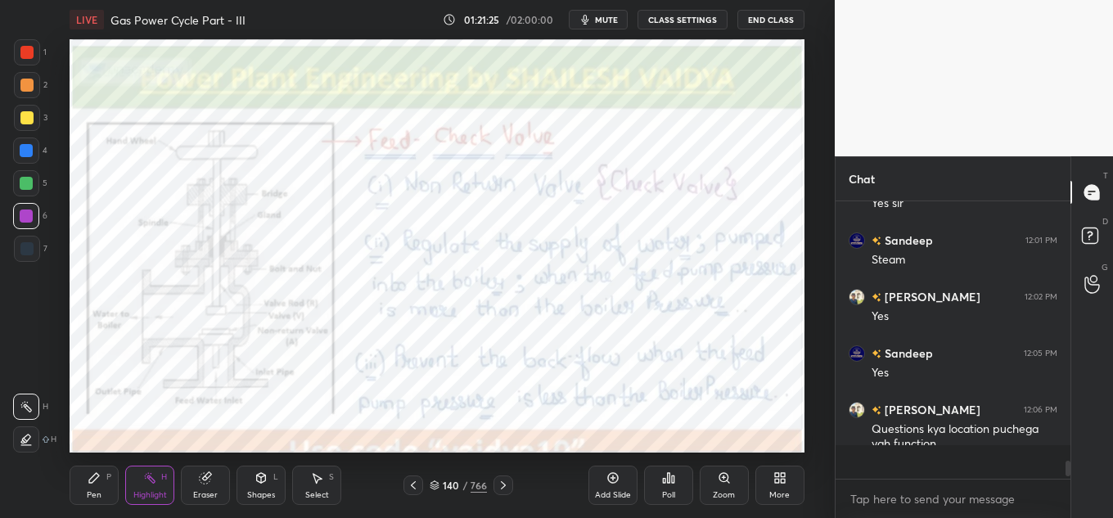
scroll to position [4029, 0]
click at [427, 444] on div "LIVE Gas Power Cycle Part - III 01:22:55 / 02:00:00 mute CLASS SETTINGS End Cla…" at bounding box center [436, 259] width 769 height 518
click at [155, 323] on div "LIVE Gas Power Cycle Part - III 01:23:19 / 02:00:00 mute CLASS SETTINGS End Cla…" at bounding box center [436, 259] width 769 height 518
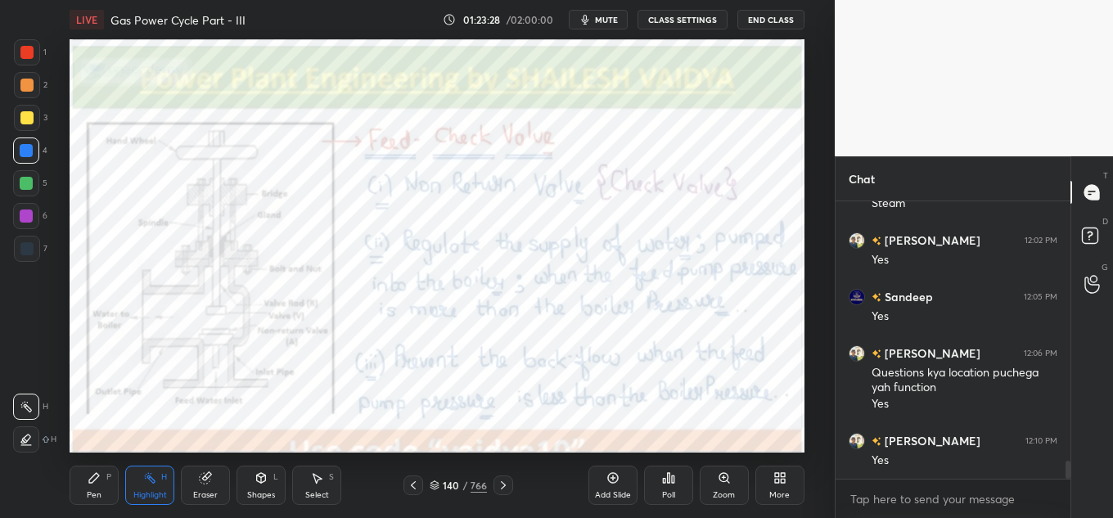
drag, startPoint x: 220, startPoint y: 471, endPoint x: 53, endPoint y: 270, distance: 261.5
click at [47, 283] on div "1 2 3 4 5 6 7 C X Z C X Z E E Erase all H H LIVE Gas Power Cycle Part - III 01:…" at bounding box center [411, 259] width 822 height 518
type textarea "x"
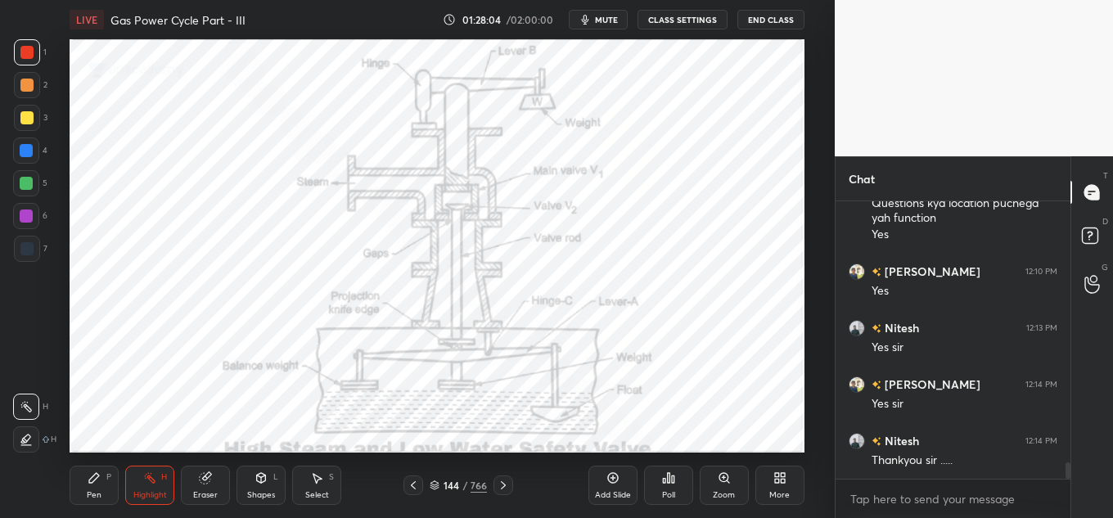
scroll to position [4312, 0]
